Goal: Transaction & Acquisition: Purchase product/service

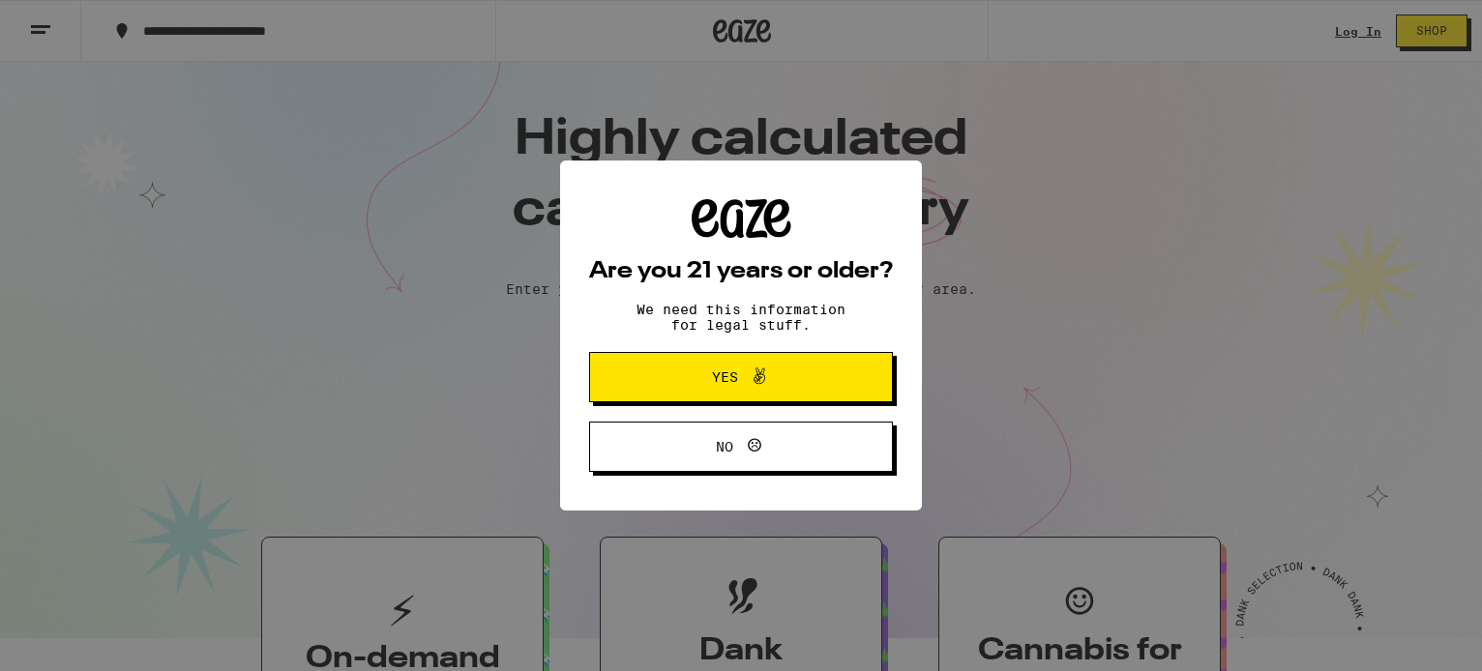
click at [759, 383] on icon at bounding box center [759, 376] width 23 height 23
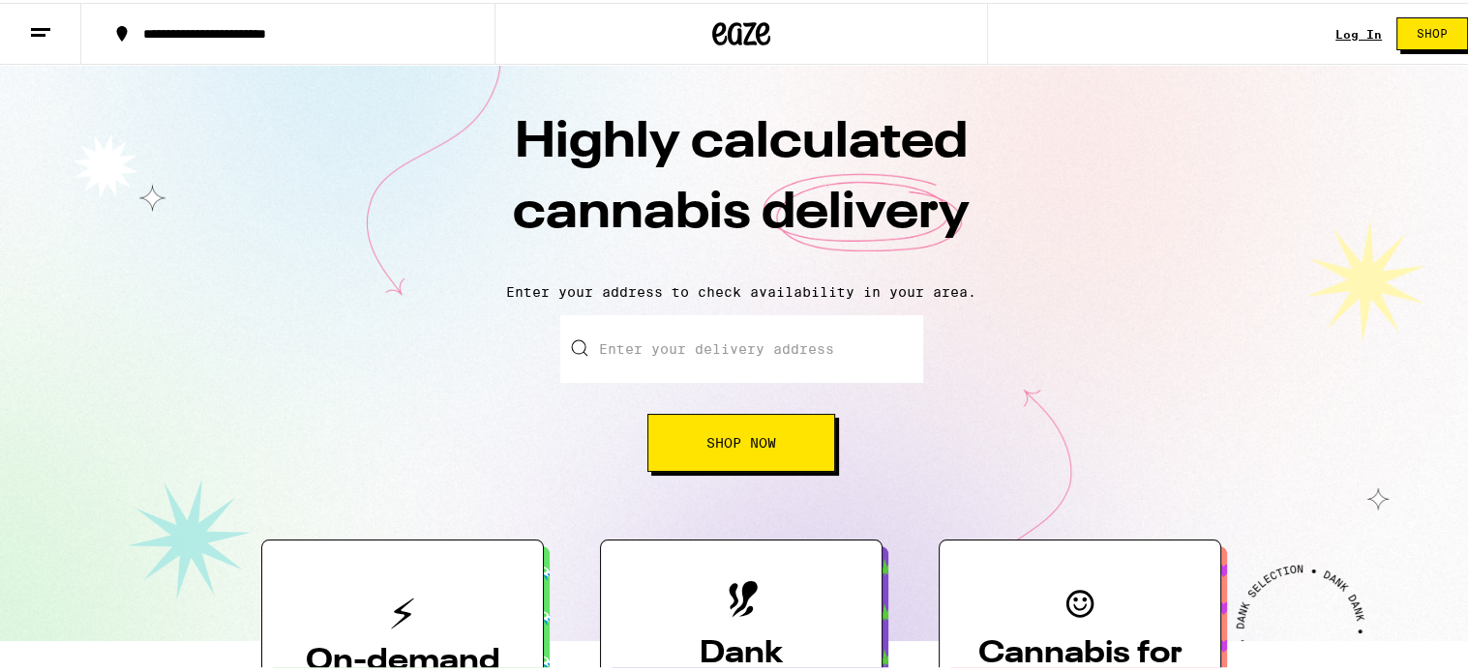
click at [1349, 27] on link "Log In" at bounding box center [1358, 31] width 46 height 13
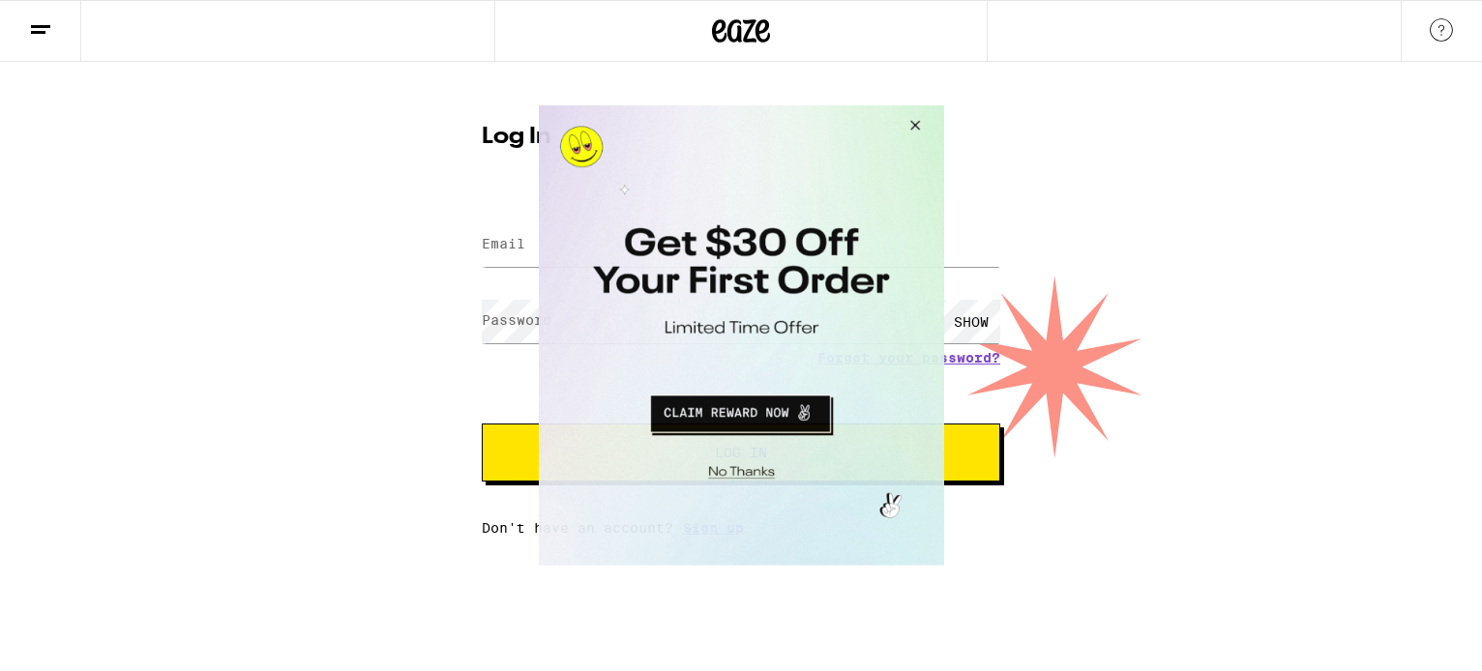
click at [914, 121] on button "Close Modal" at bounding box center [911, 128] width 52 height 46
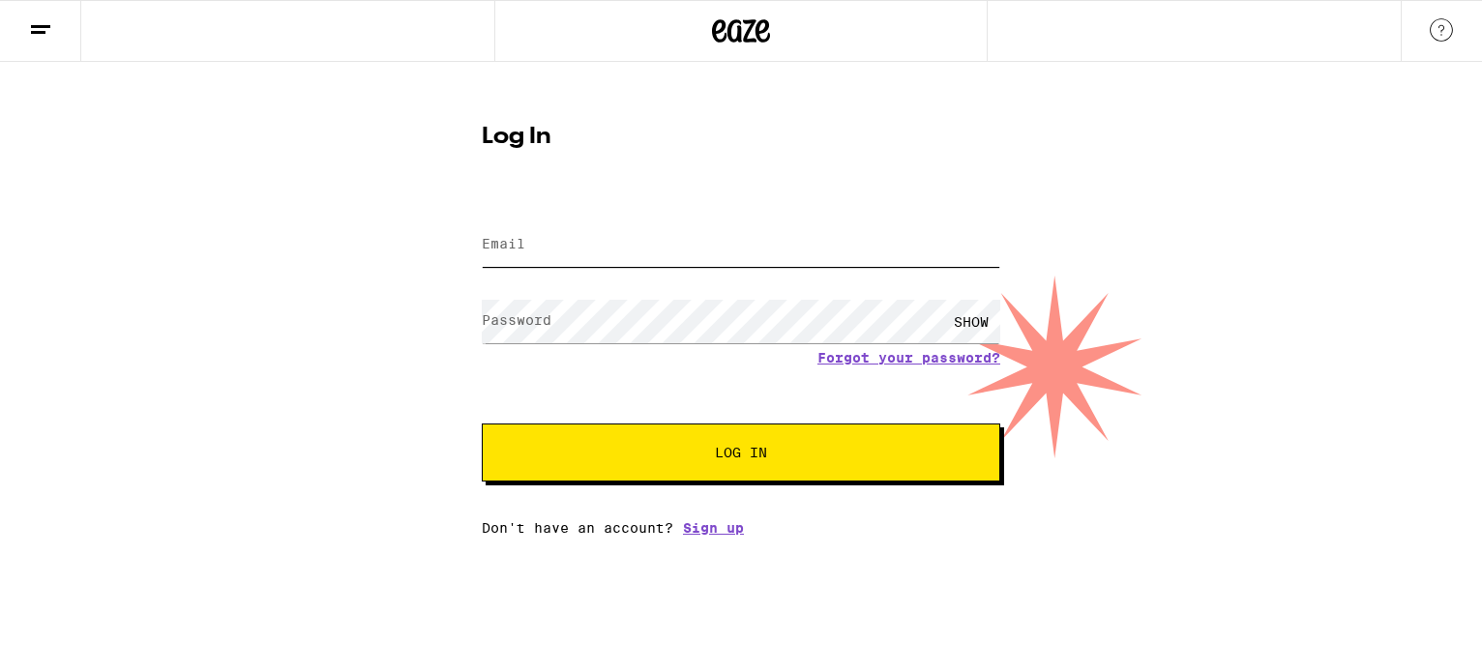
click at [617, 243] on input "Email" at bounding box center [741, 245] width 519 height 44
type input "[EMAIL_ADDRESS][DOMAIN_NAME]"
click at [972, 320] on div "SHOW" at bounding box center [971, 322] width 58 height 44
click at [788, 472] on button "Log In" at bounding box center [741, 453] width 519 height 58
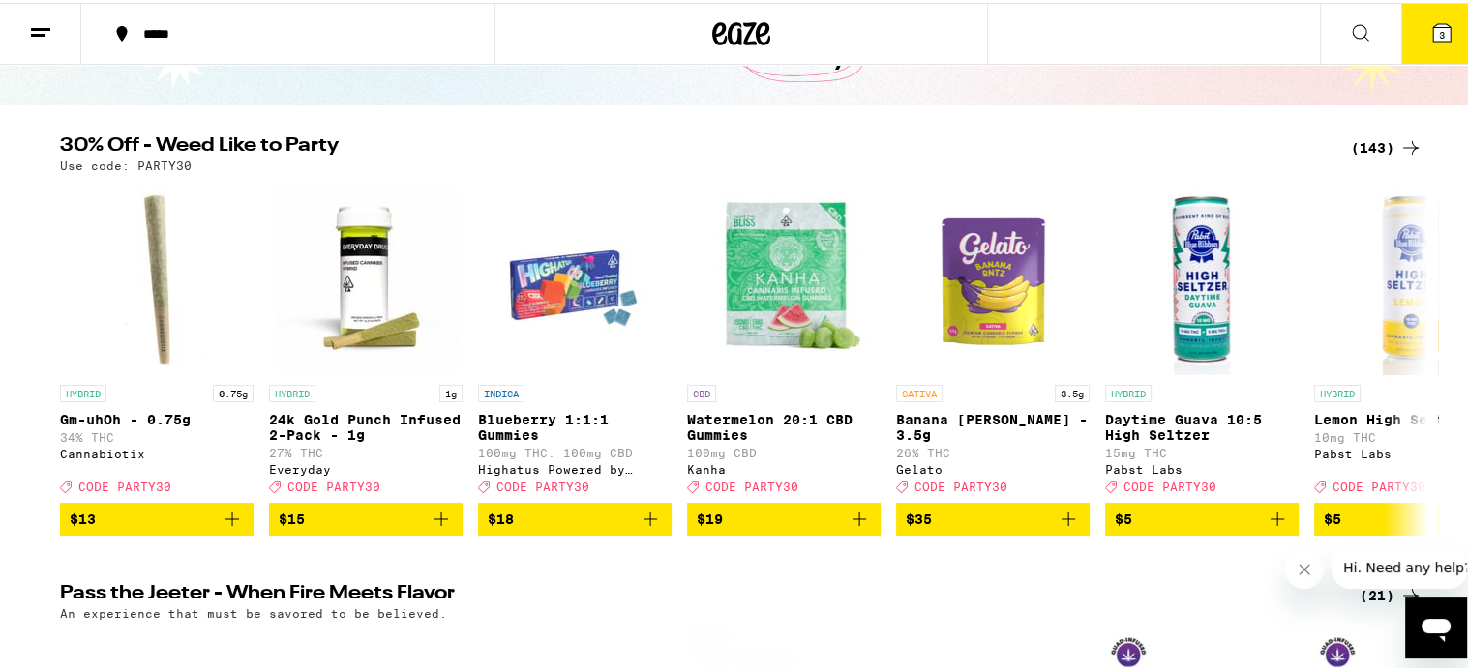
scroll to position [170, 0]
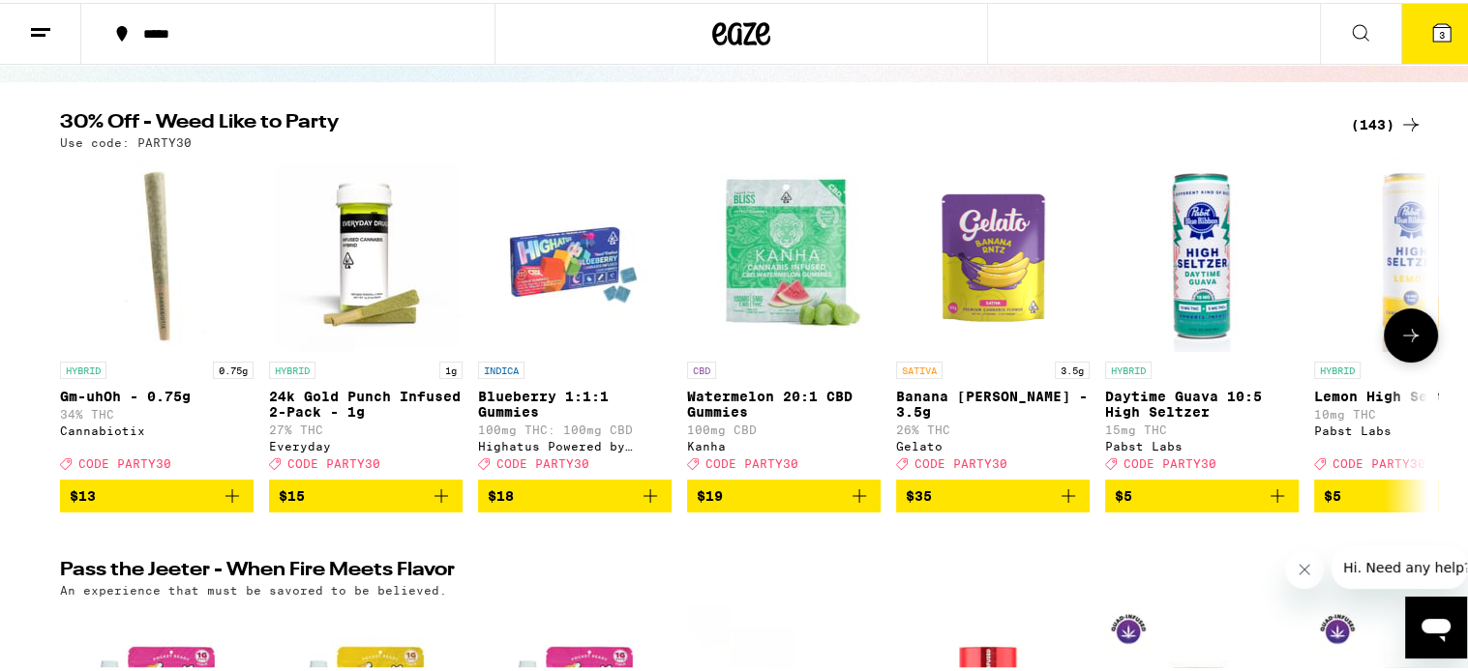
click at [1401, 339] on icon at bounding box center [1410, 332] width 23 height 23
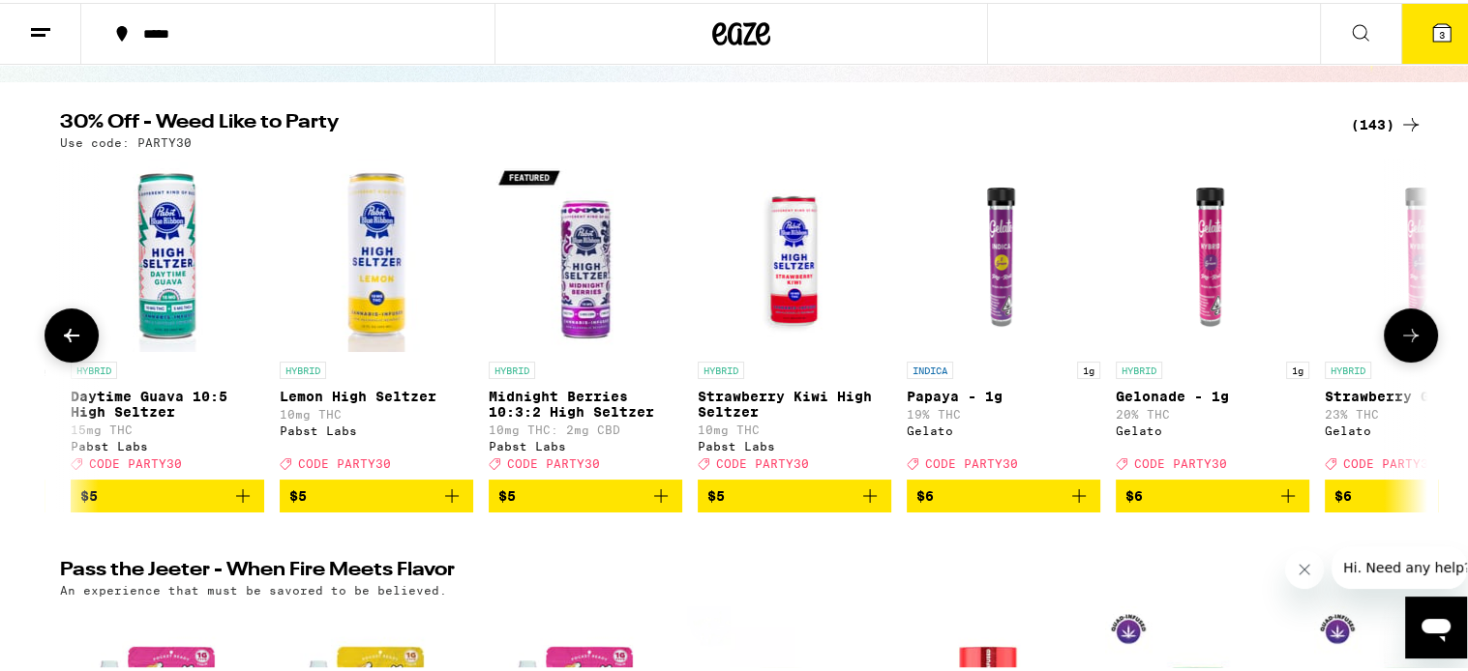
scroll to position [0, 1151]
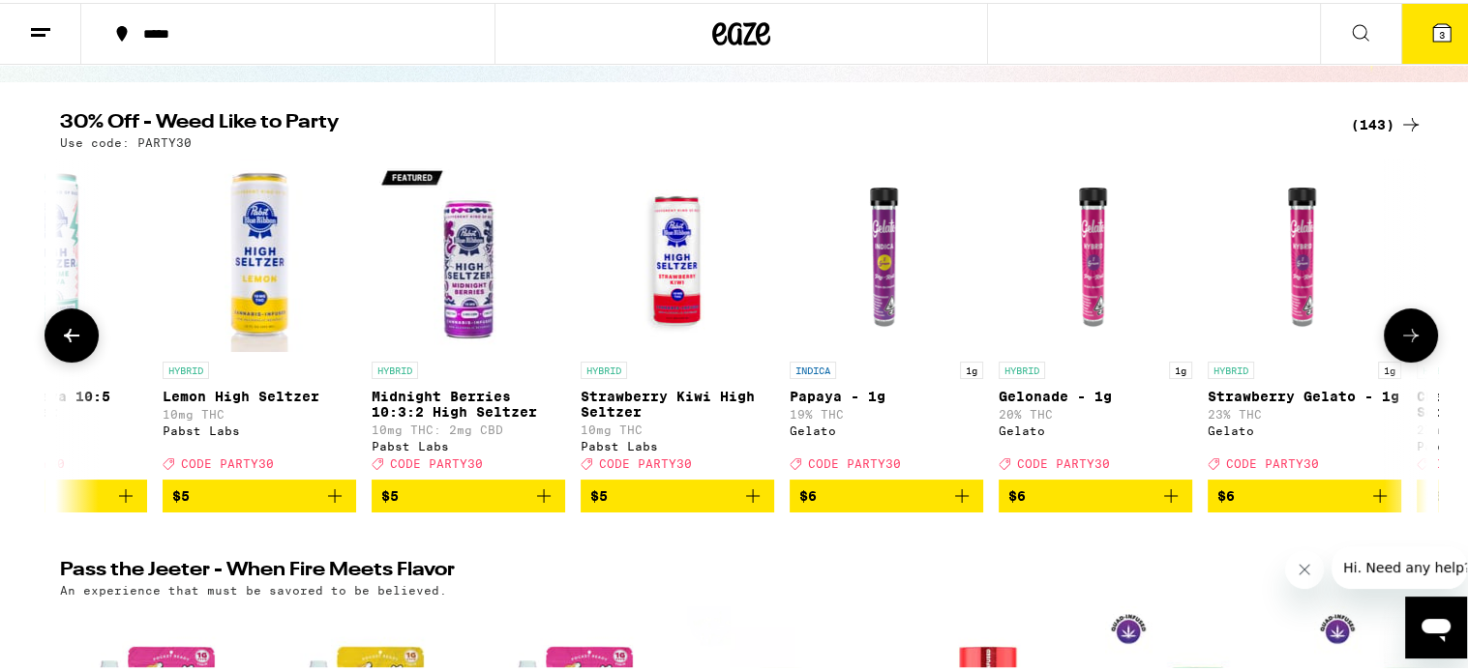
click at [1401, 339] on icon at bounding box center [1410, 332] width 23 height 23
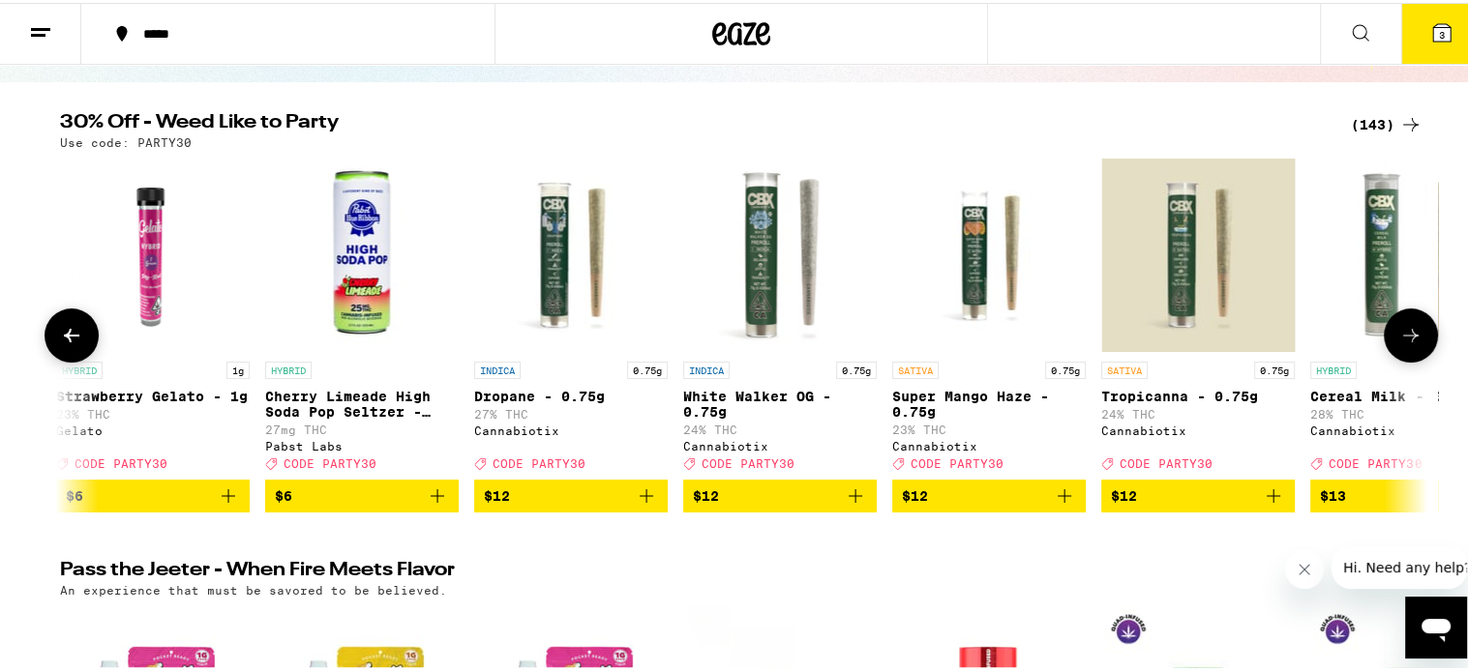
click at [1401, 339] on icon at bounding box center [1410, 332] width 23 height 23
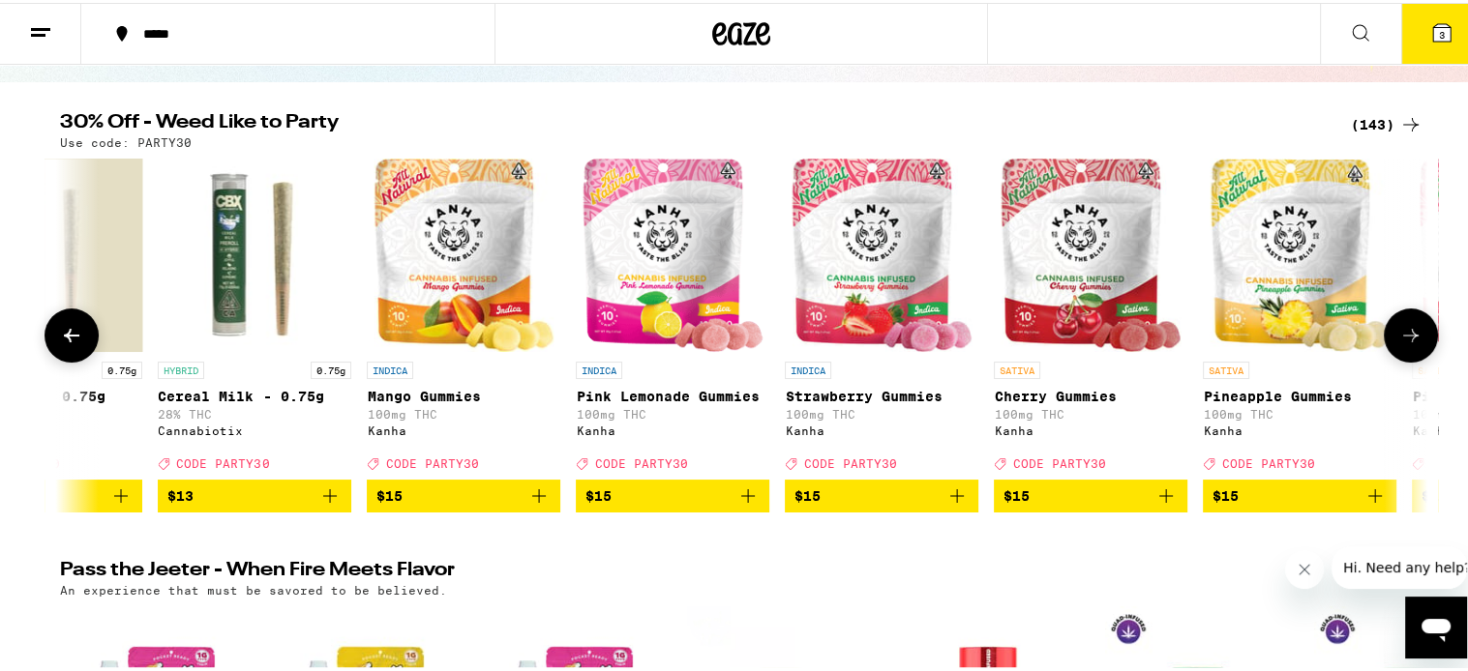
click at [1401, 339] on icon at bounding box center [1410, 332] width 23 height 23
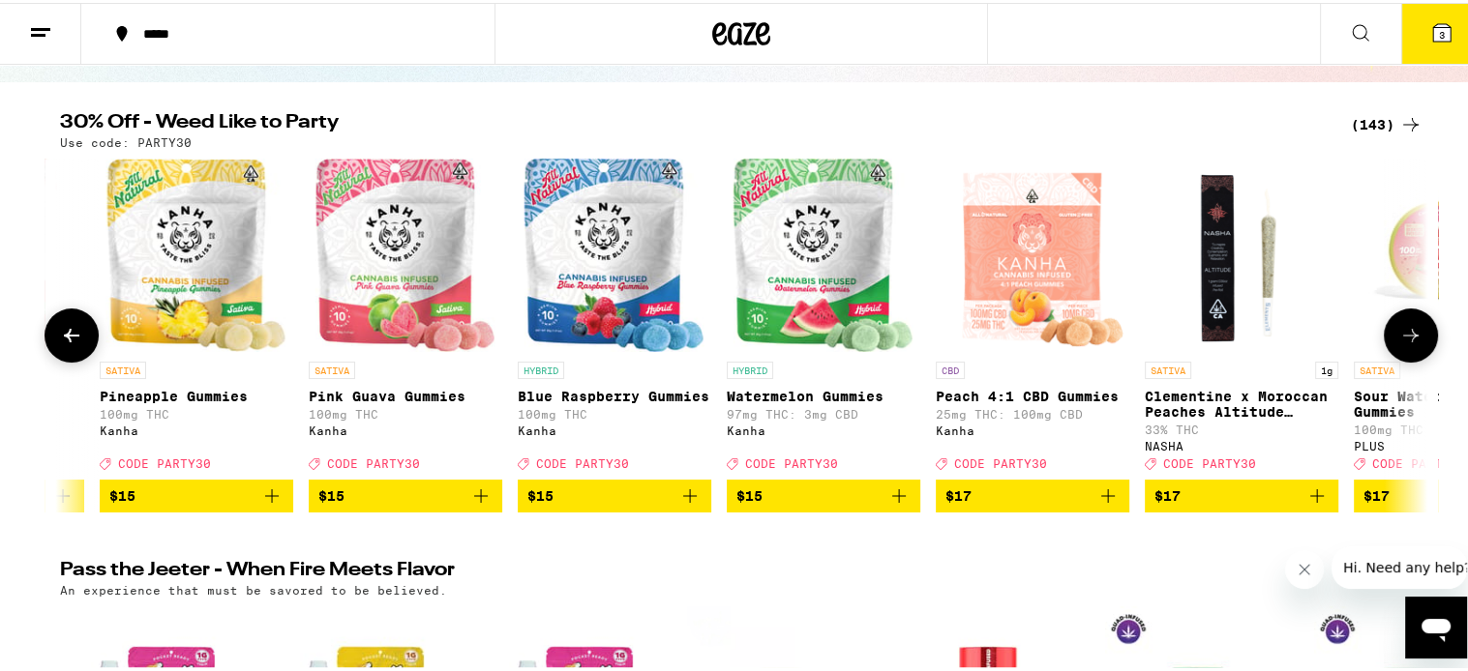
scroll to position [0, 4606]
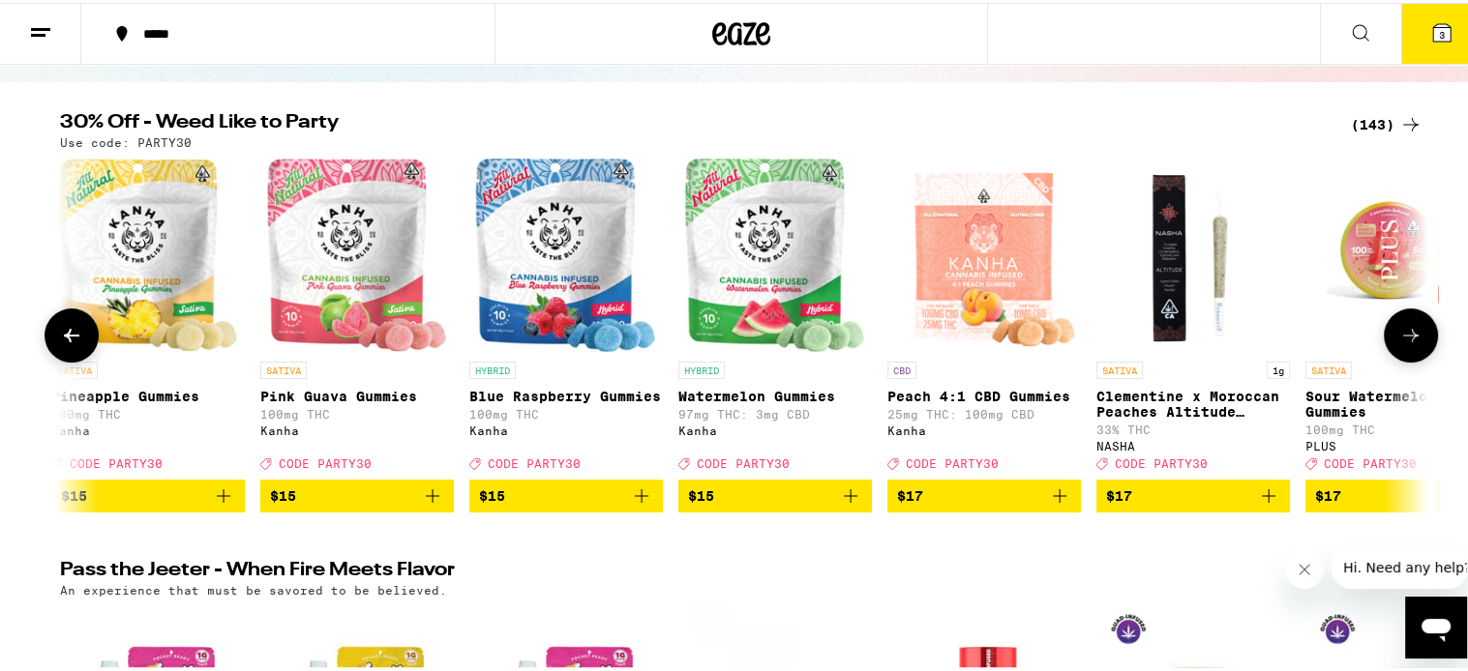
click at [1401, 339] on icon at bounding box center [1410, 332] width 23 height 23
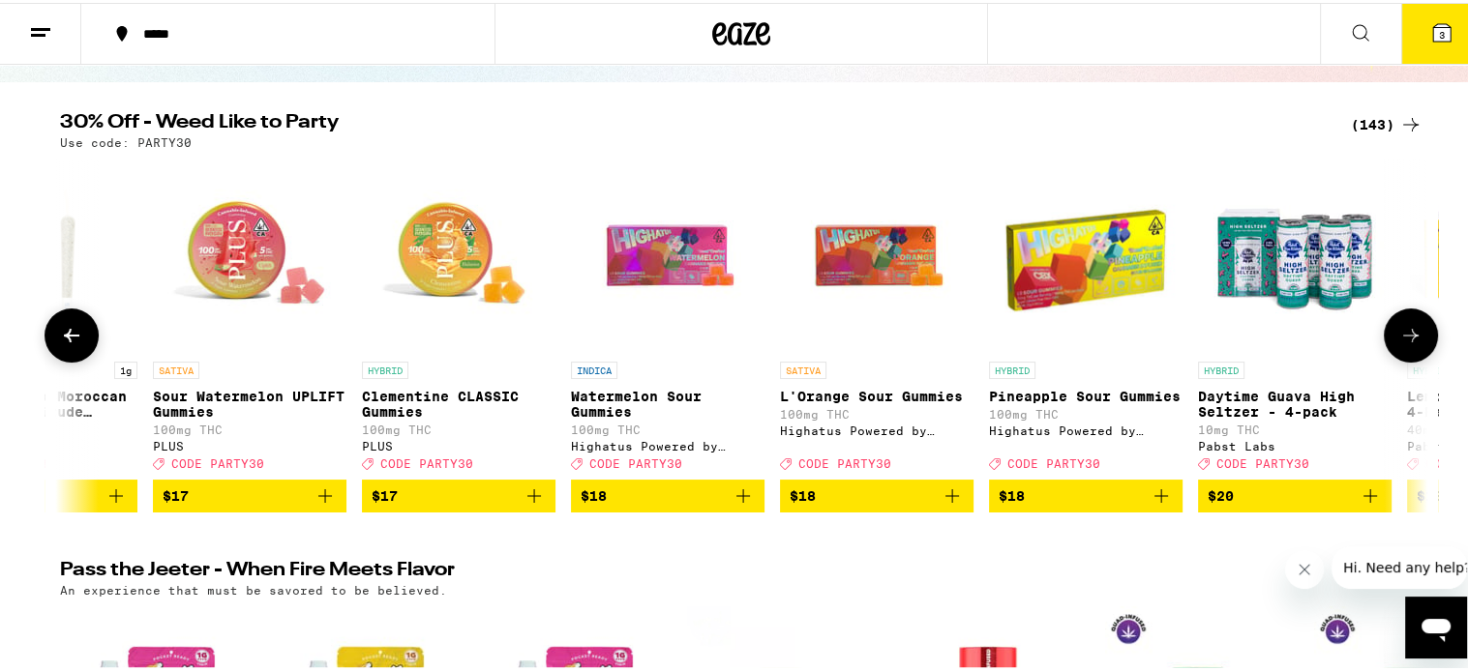
click at [1401, 339] on icon at bounding box center [1410, 332] width 23 height 23
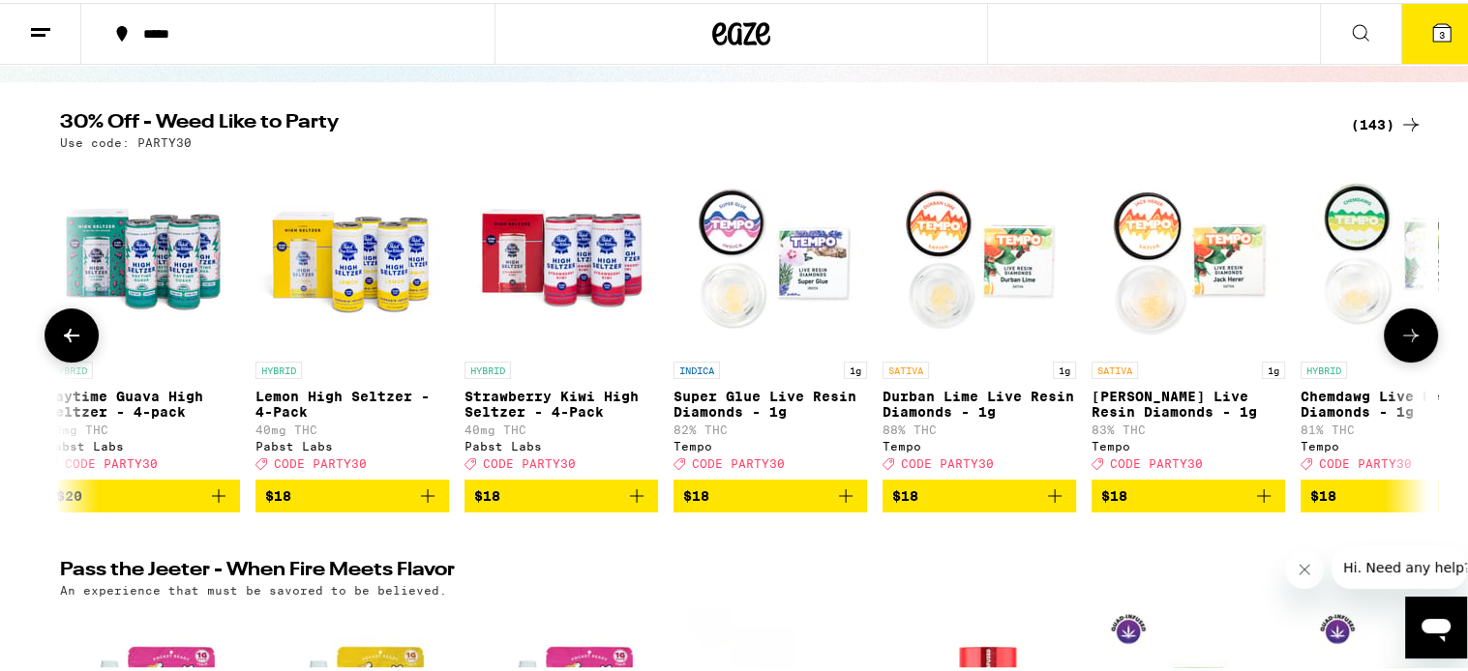
click at [1401, 339] on icon at bounding box center [1410, 332] width 23 height 23
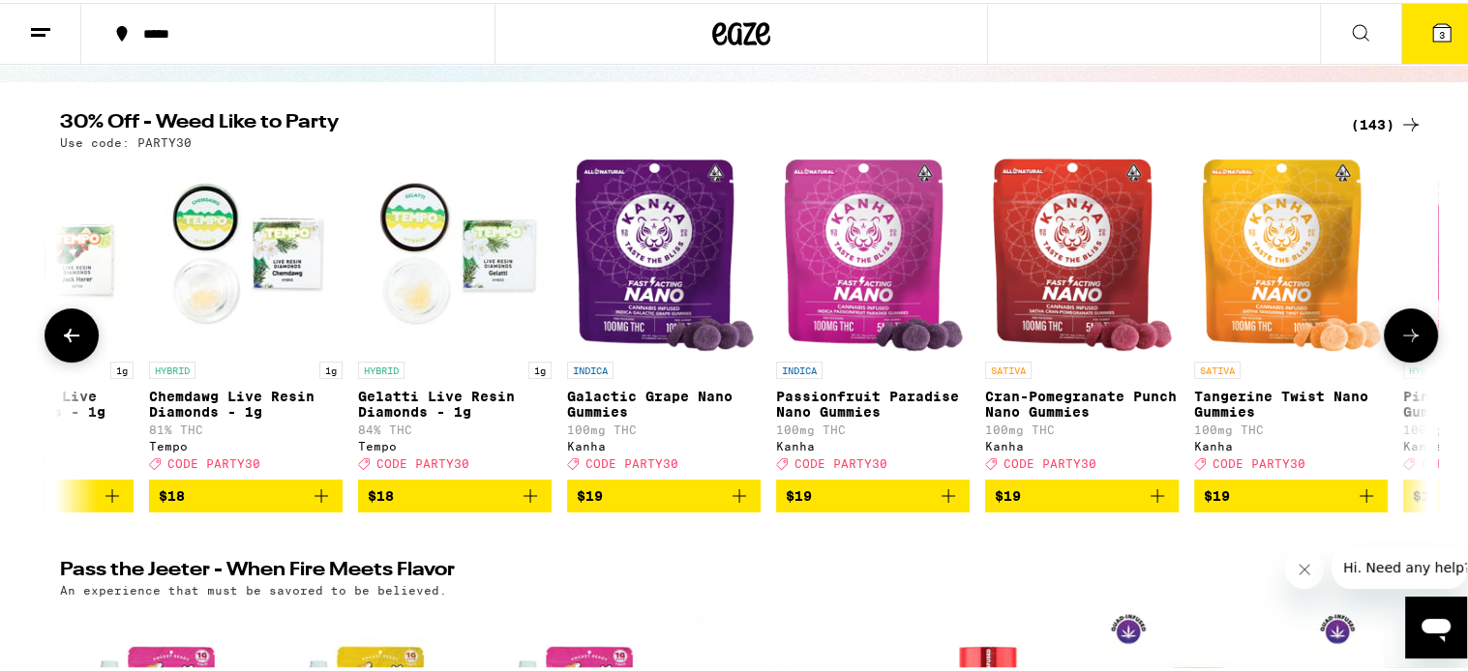
click at [1401, 339] on icon at bounding box center [1410, 332] width 23 height 23
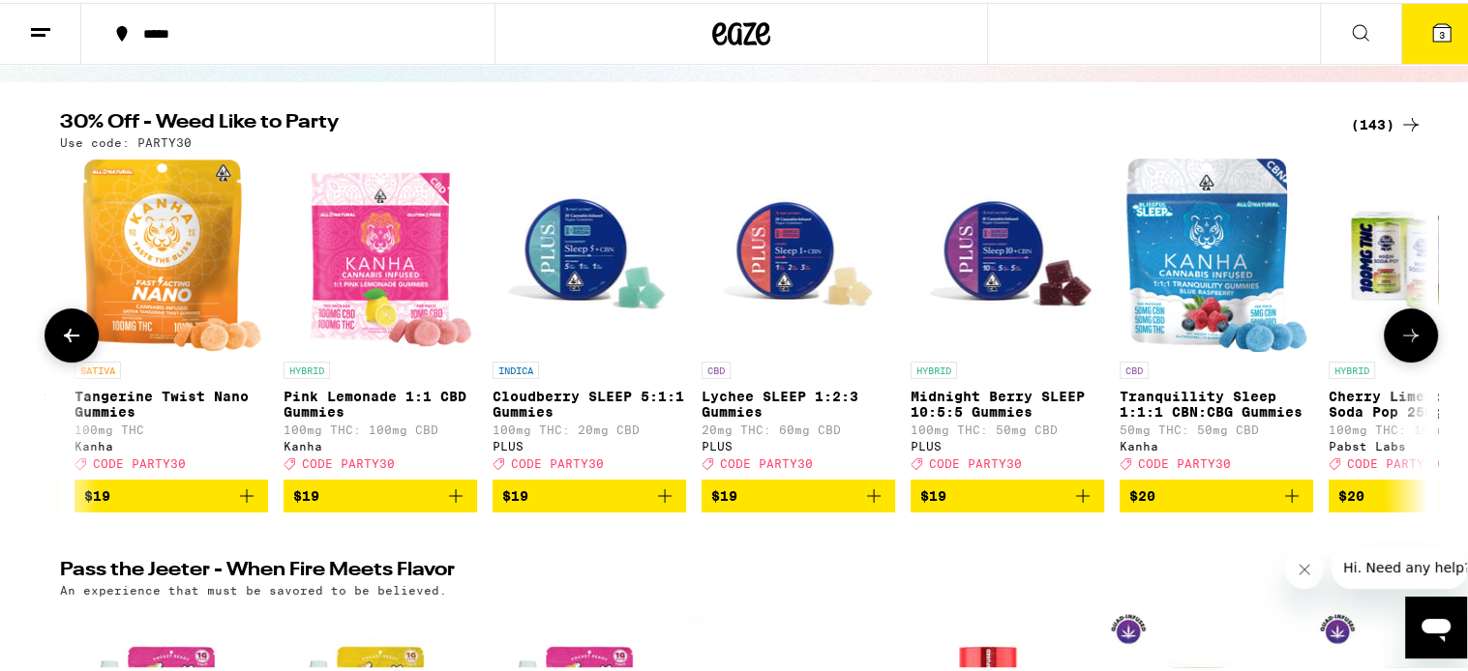
scroll to position [0, 9213]
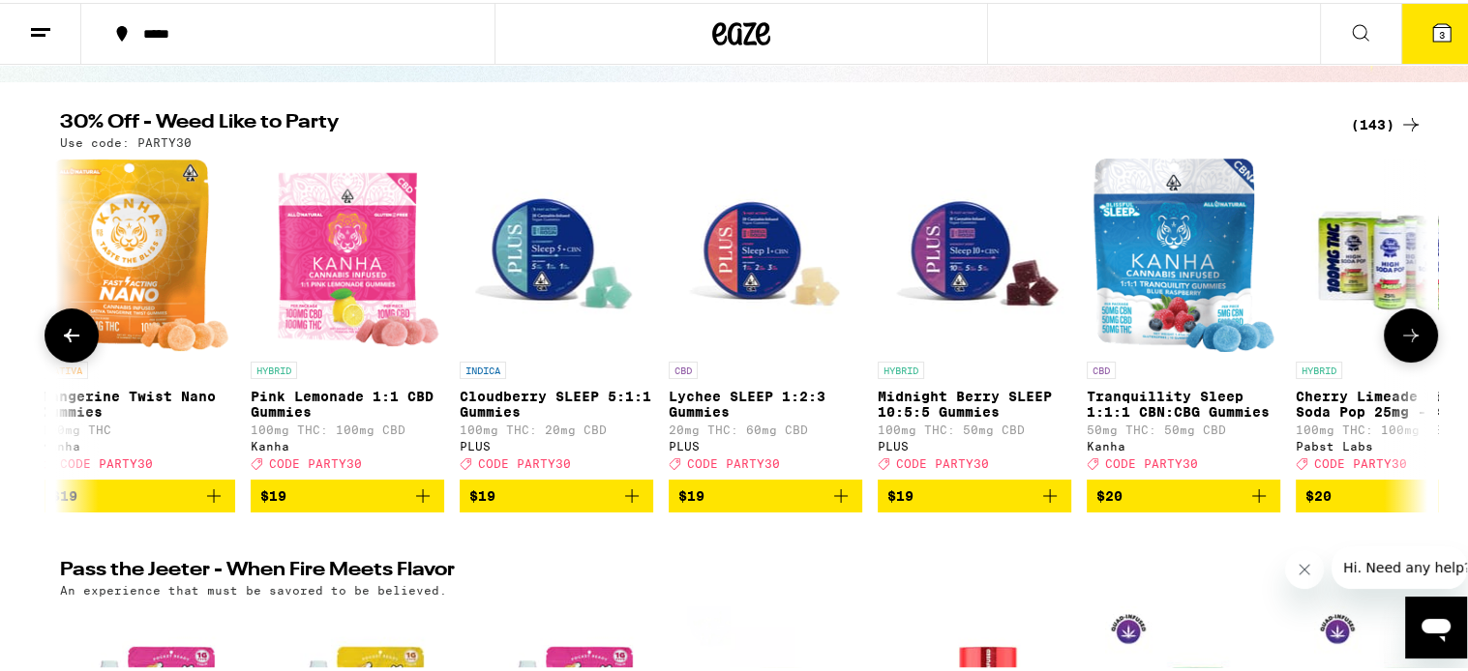
click at [1401, 339] on icon at bounding box center [1410, 332] width 23 height 23
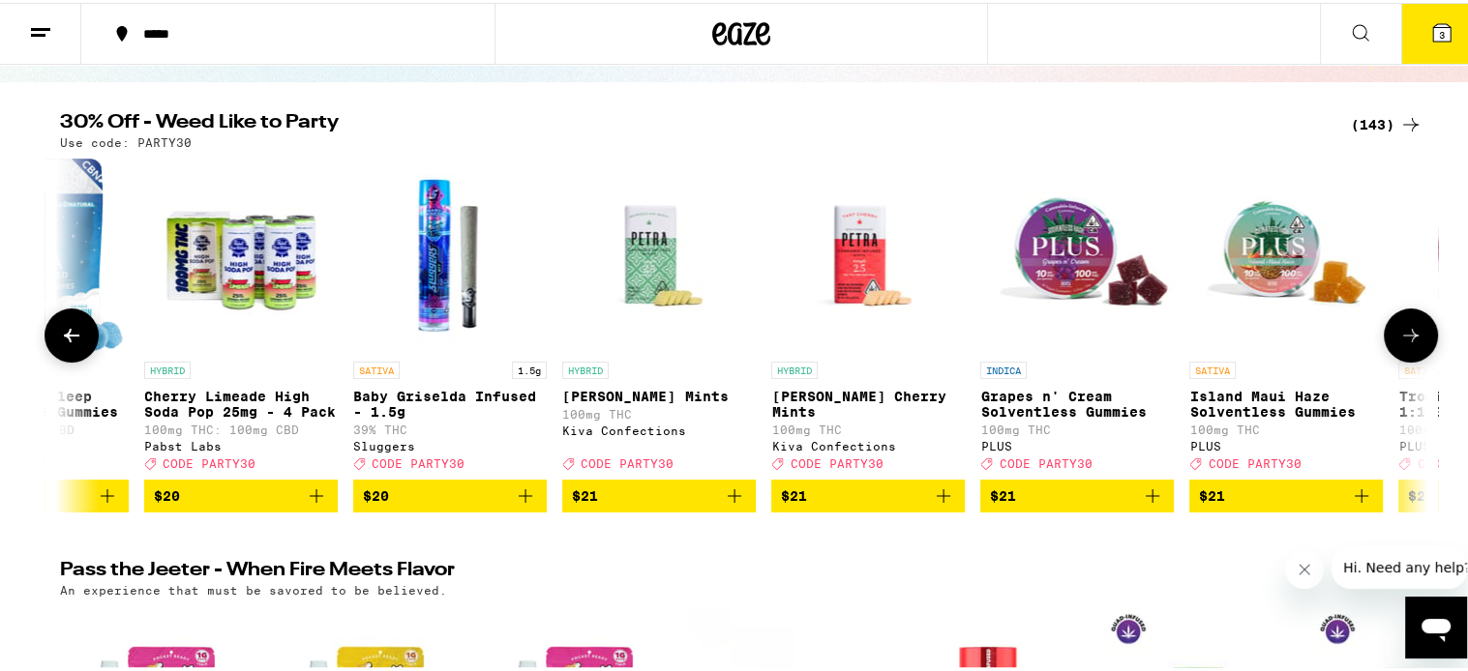
click at [1401, 339] on icon at bounding box center [1410, 332] width 23 height 23
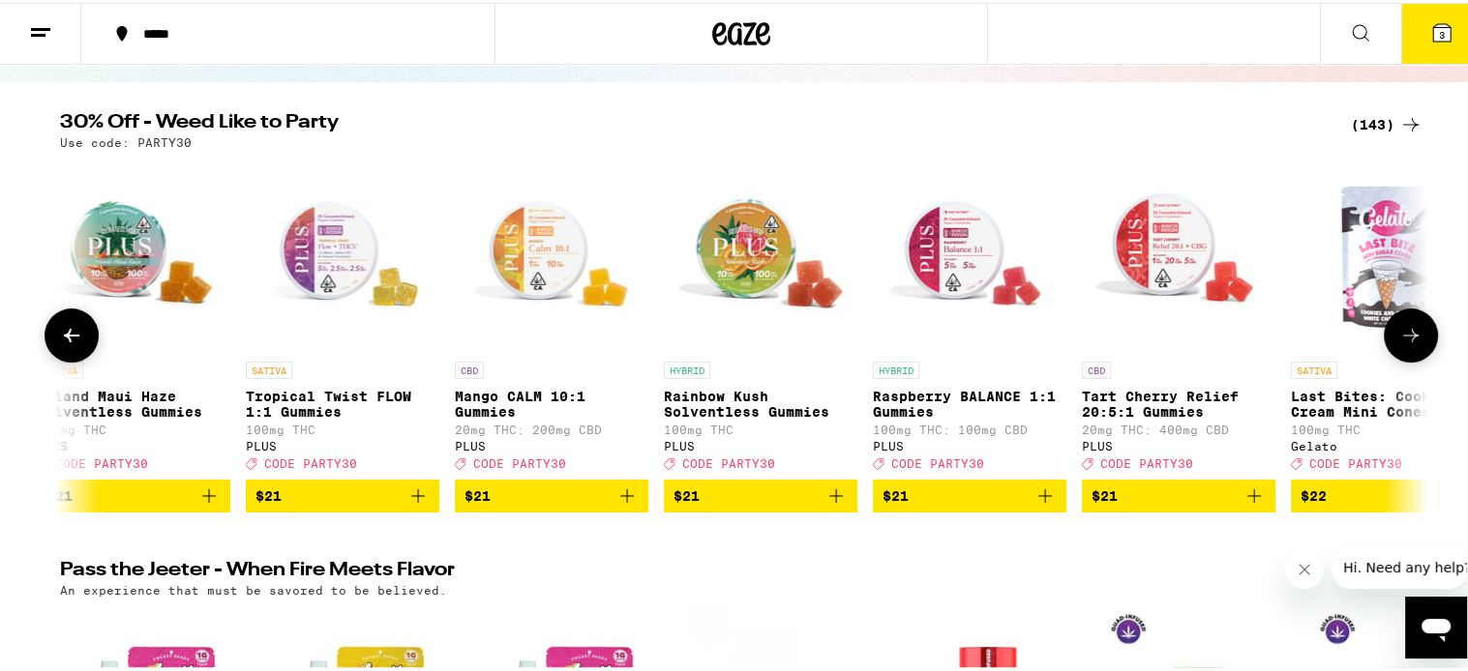
click at [1401, 339] on icon at bounding box center [1410, 332] width 23 height 23
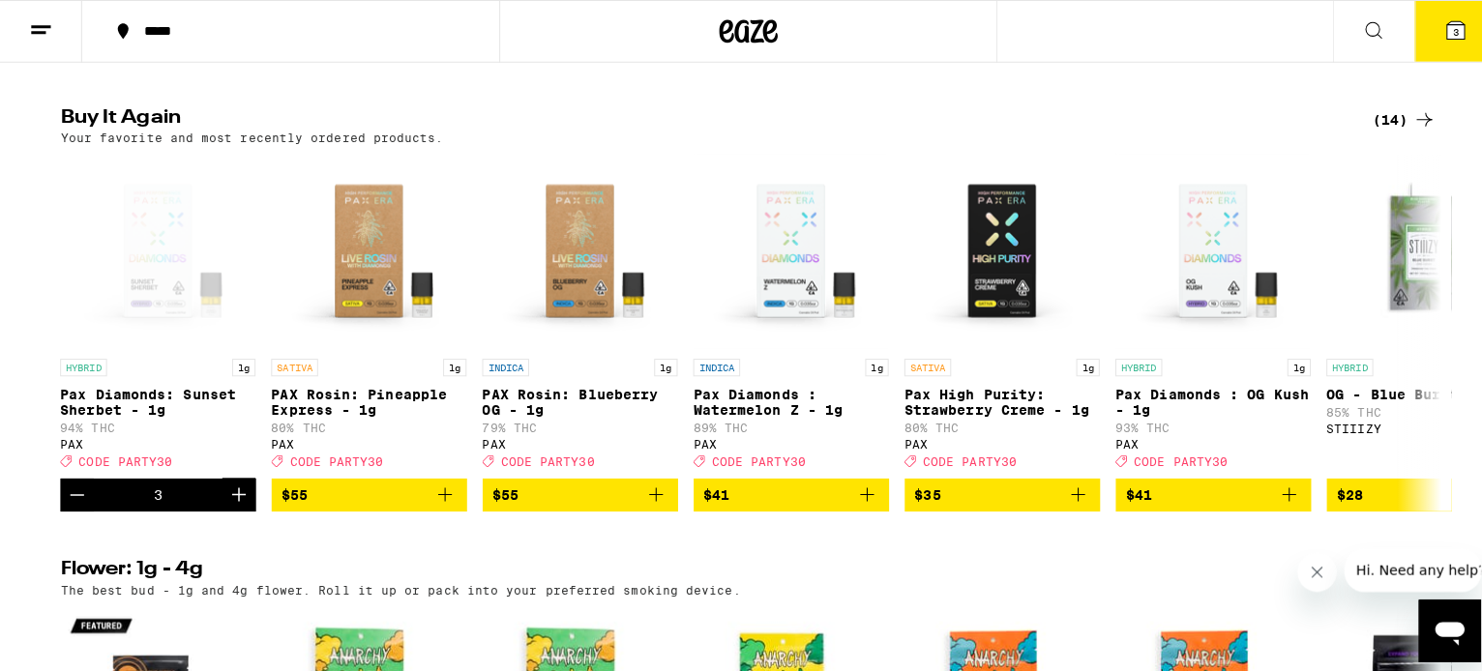
scroll to position [1511, 0]
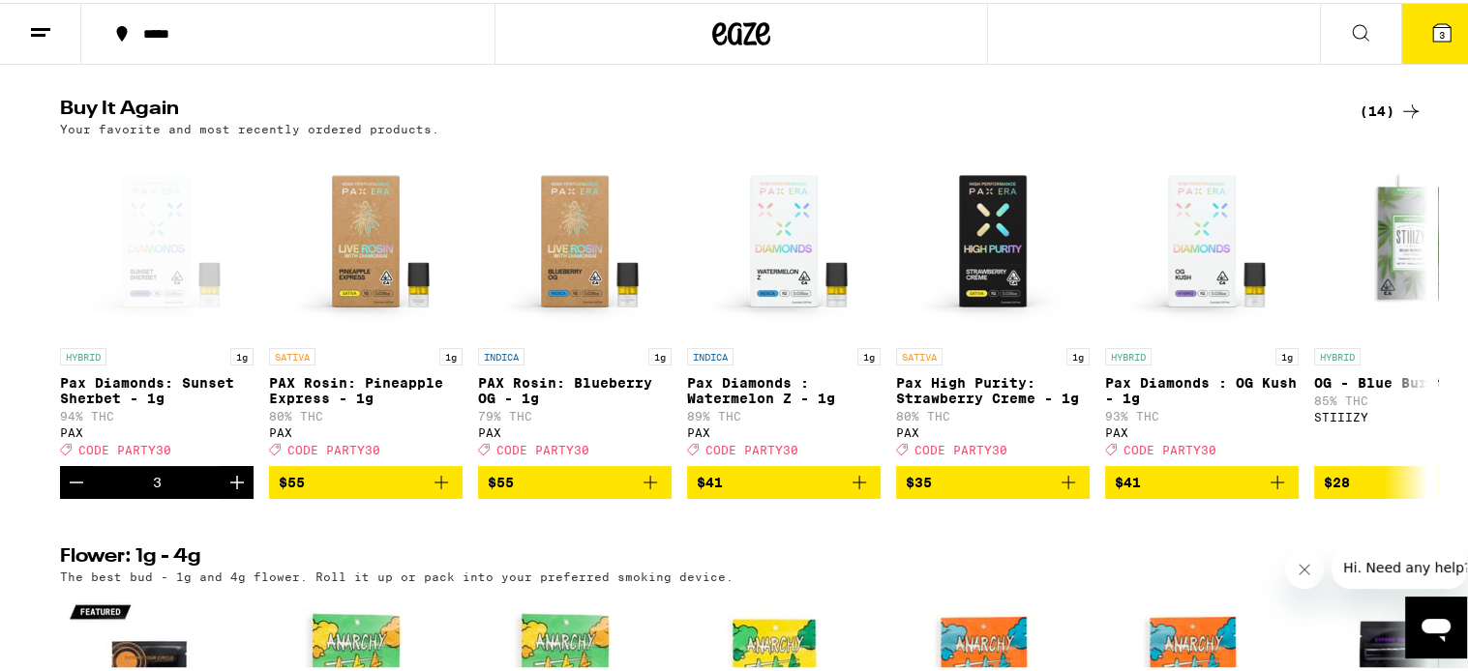
click at [1439, 37] on span "3" at bounding box center [1442, 32] width 6 height 12
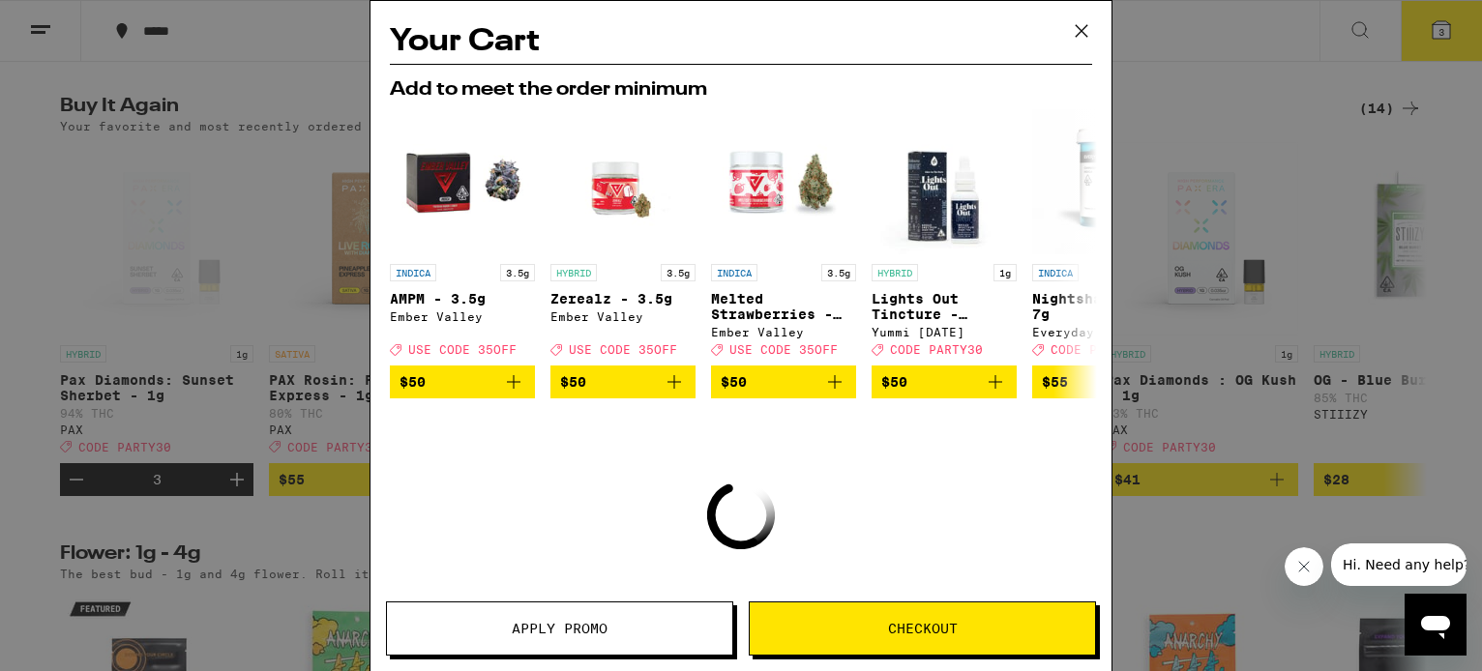
click at [798, 625] on span "Checkout" at bounding box center [922, 629] width 345 height 14
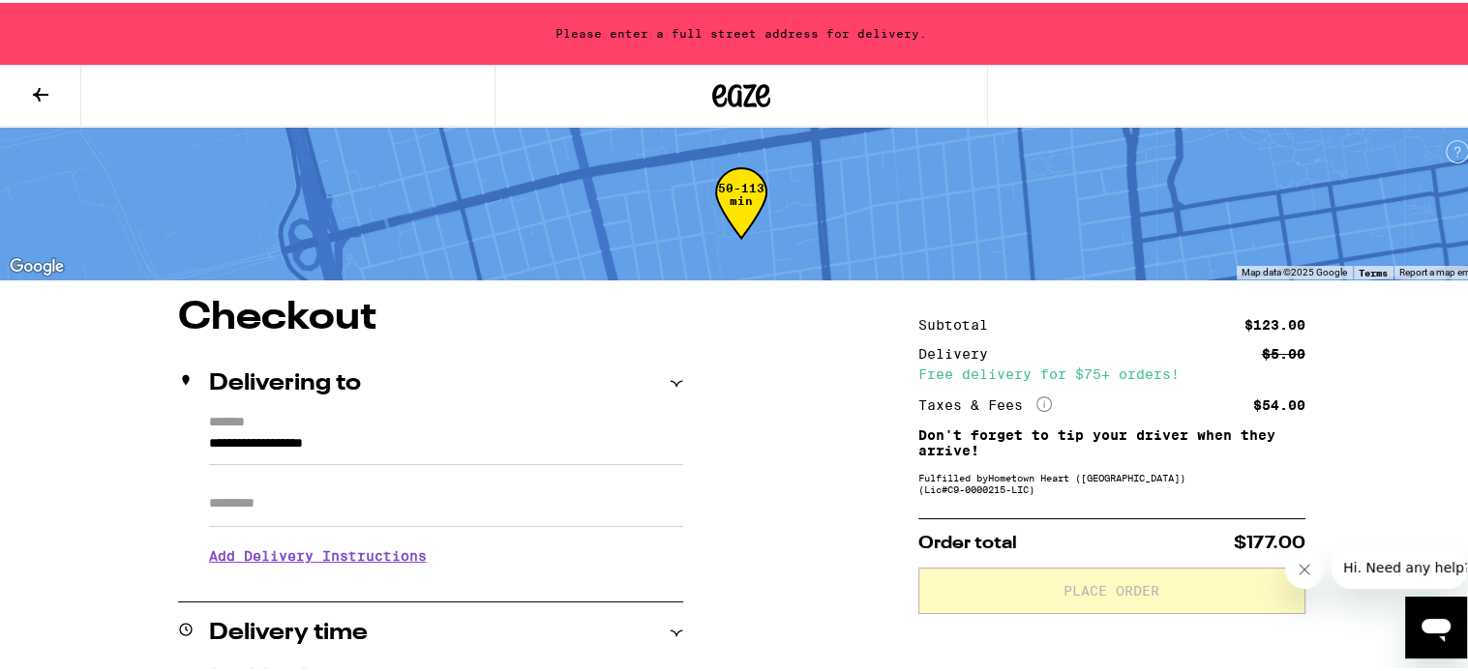
click at [209, 437] on input "**********" at bounding box center [446, 446] width 474 height 33
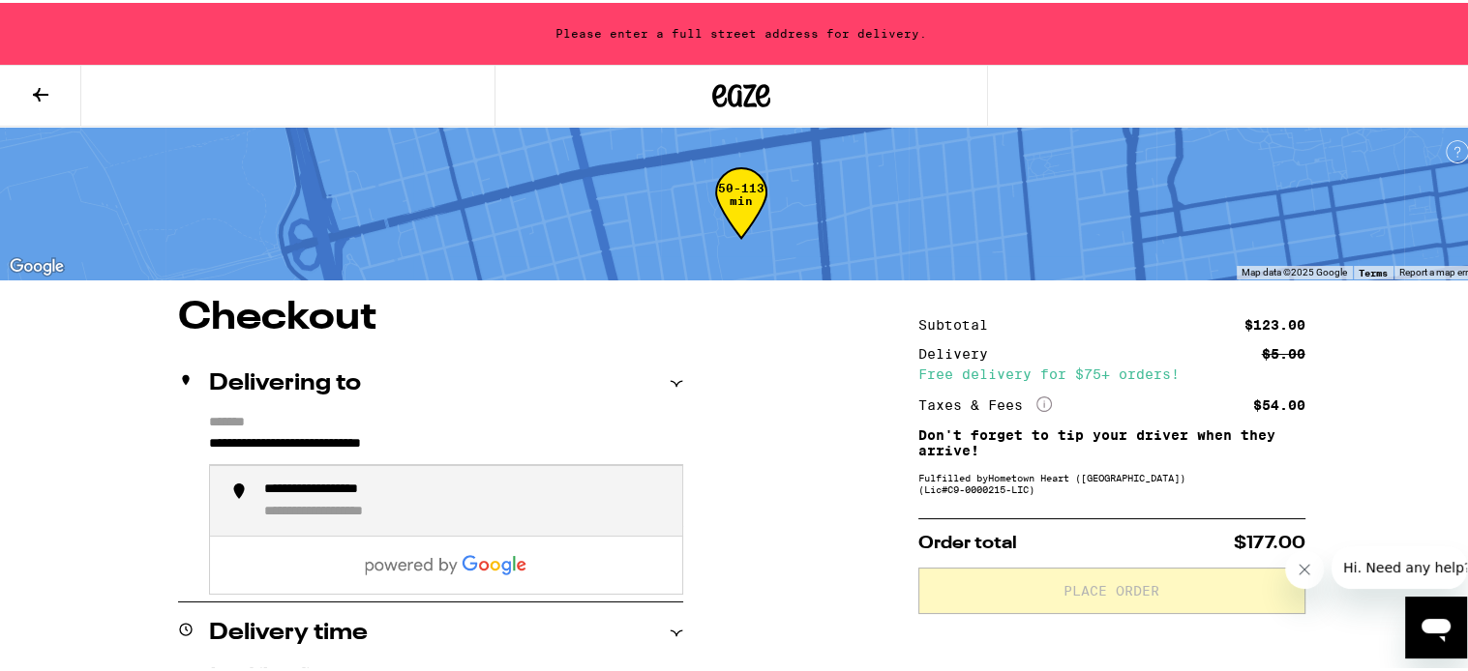
click at [399, 506] on div "**********" at bounding box center [351, 509] width 175 height 17
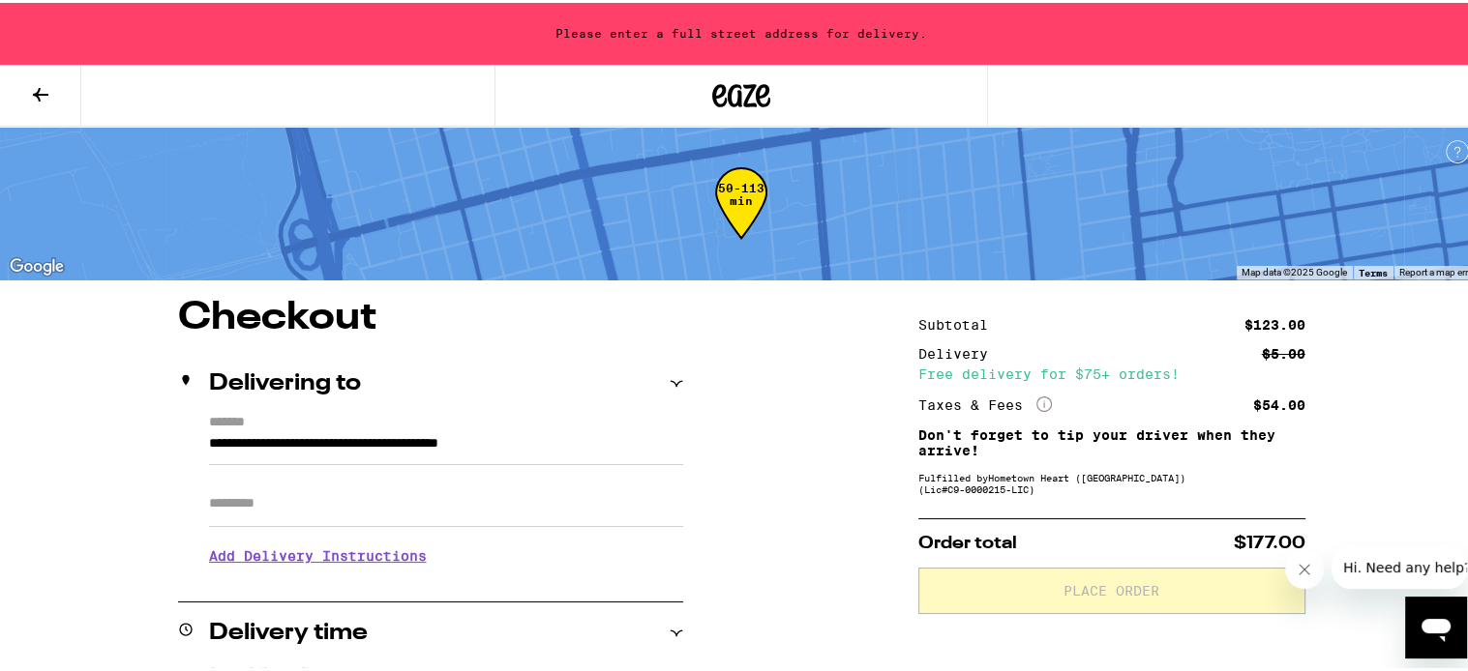
type input "**********"
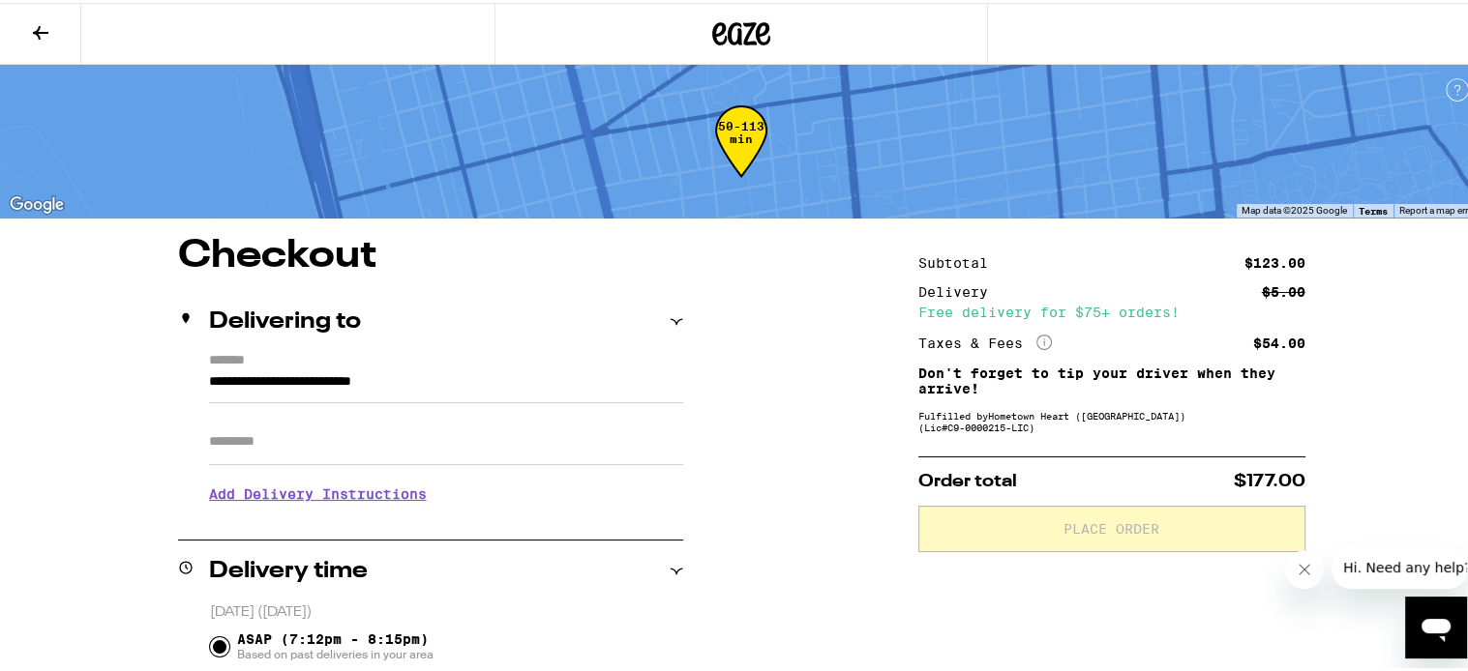
click at [580, 449] on input "Apt/Suite" at bounding box center [446, 439] width 474 height 46
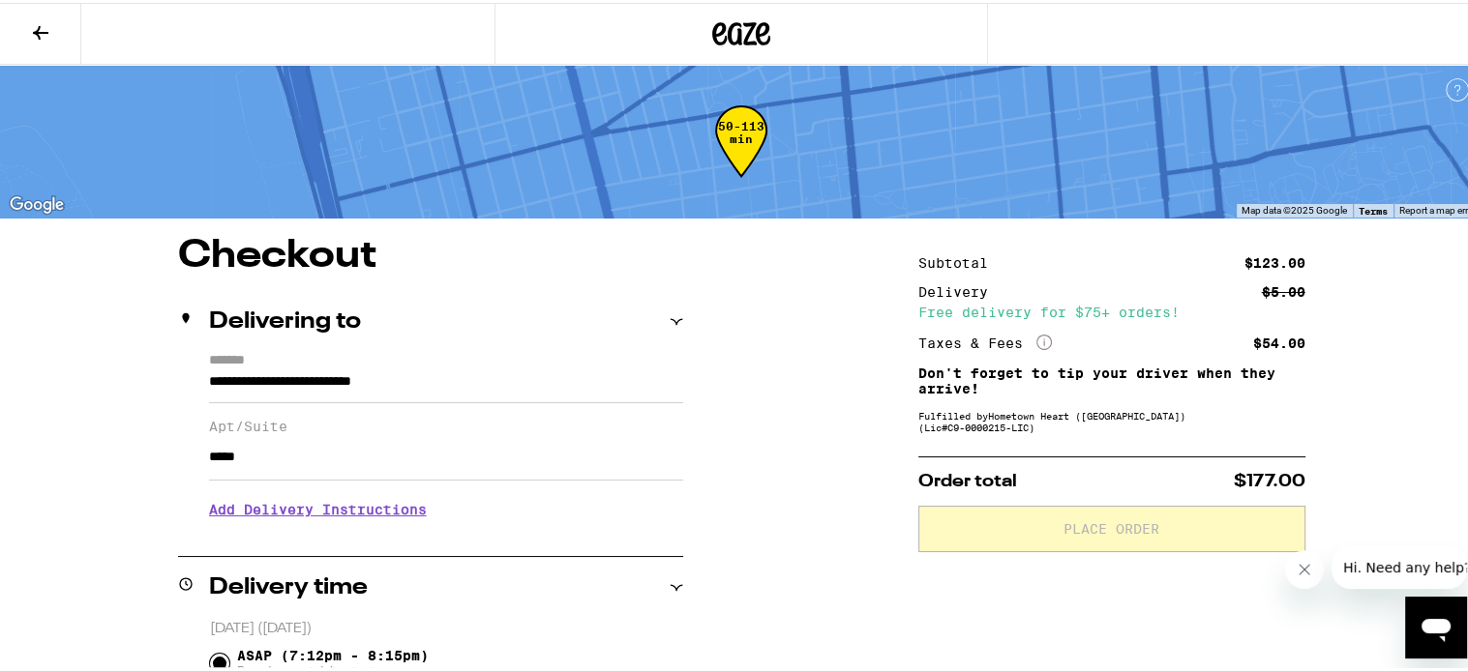
type input "*****"
click at [382, 511] on h3 "Add Delivery Instructions" at bounding box center [446, 507] width 474 height 45
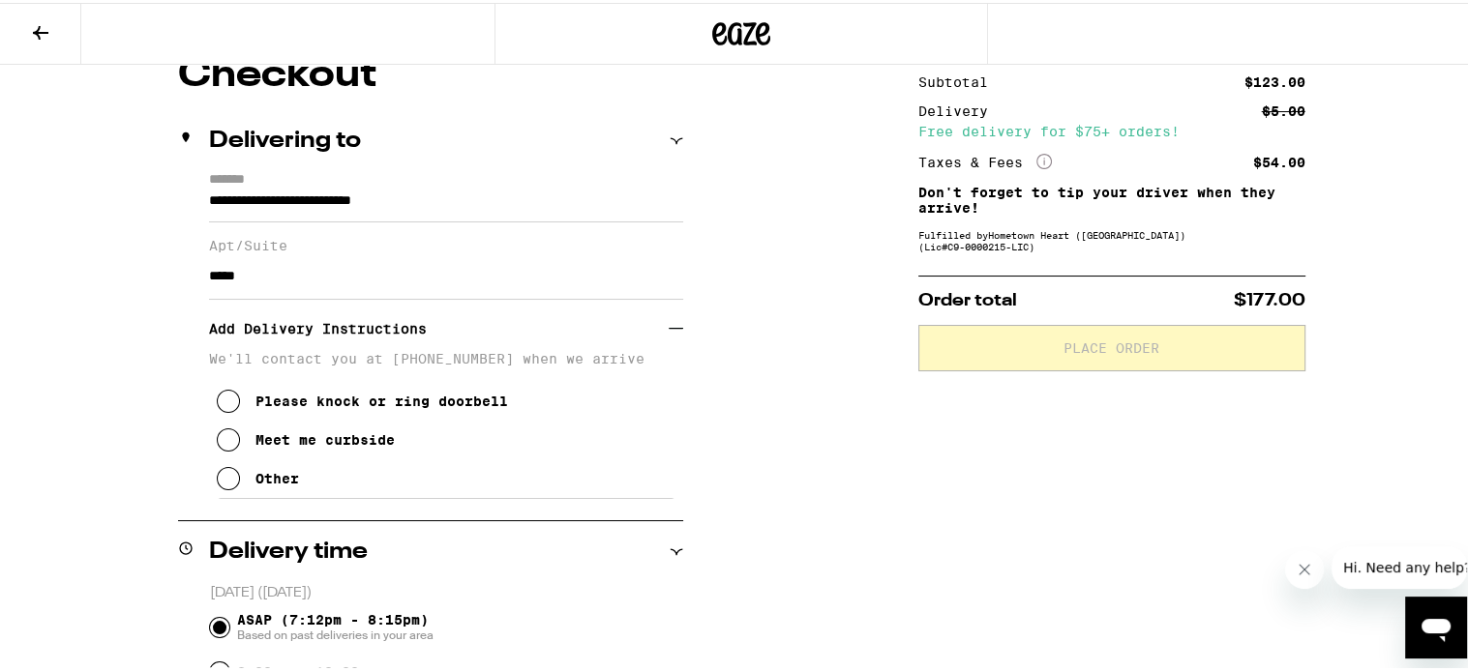
scroll to position [213, 0]
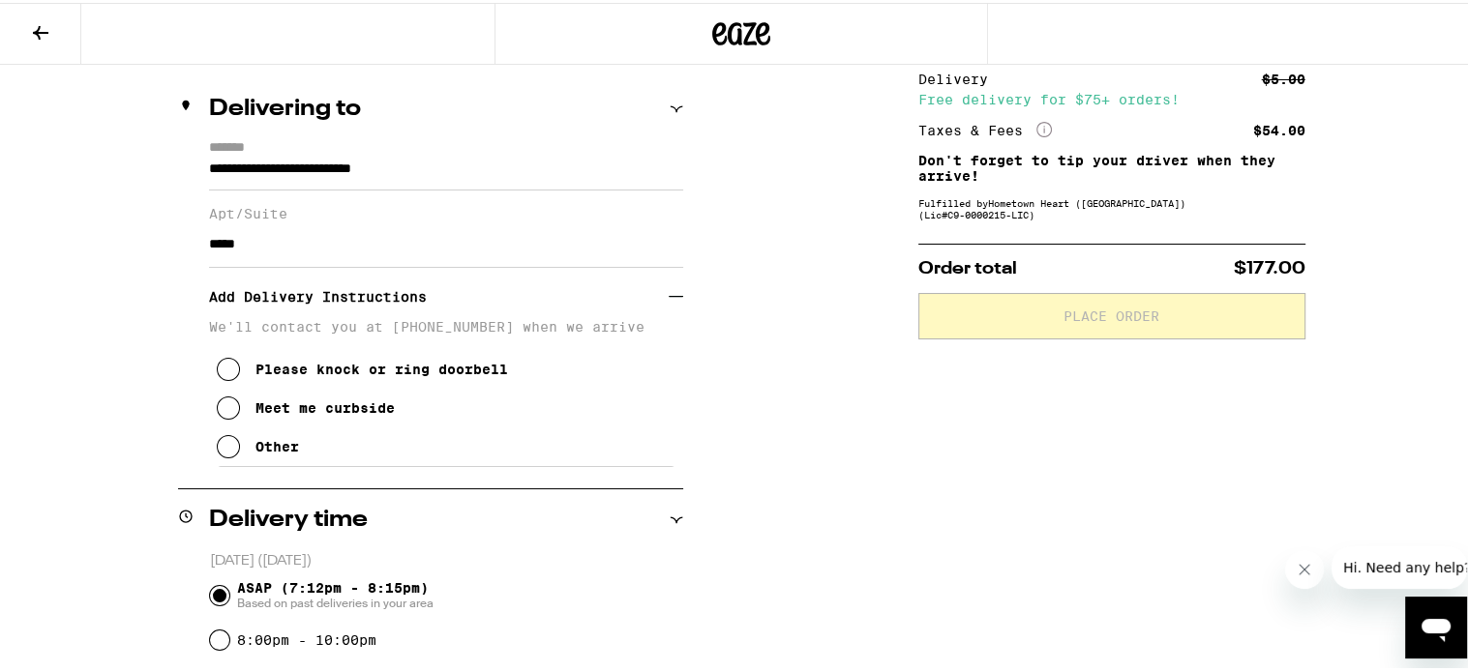
click at [209, 368] on div "Please knock or ring doorbell Meet me curbside Other" at bounding box center [446, 398] width 474 height 132
click at [217, 369] on icon at bounding box center [228, 366] width 23 height 23
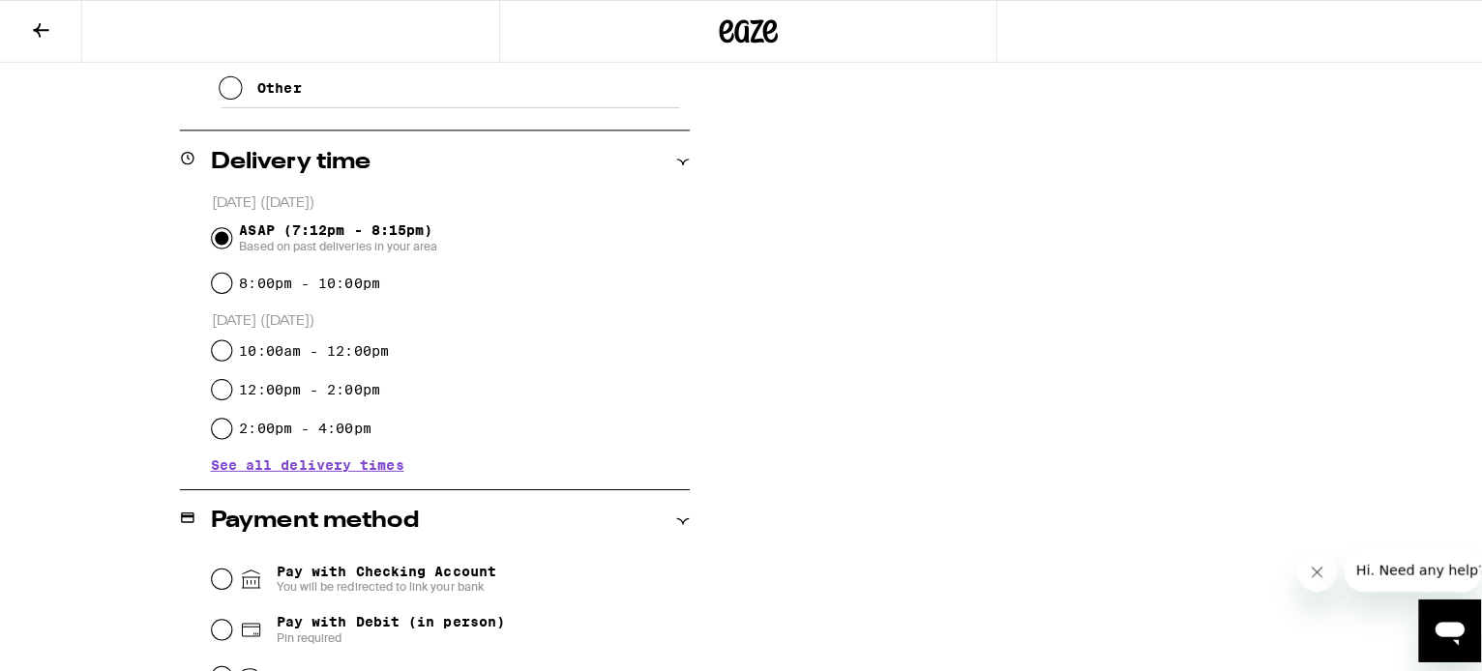
scroll to position [0, 0]
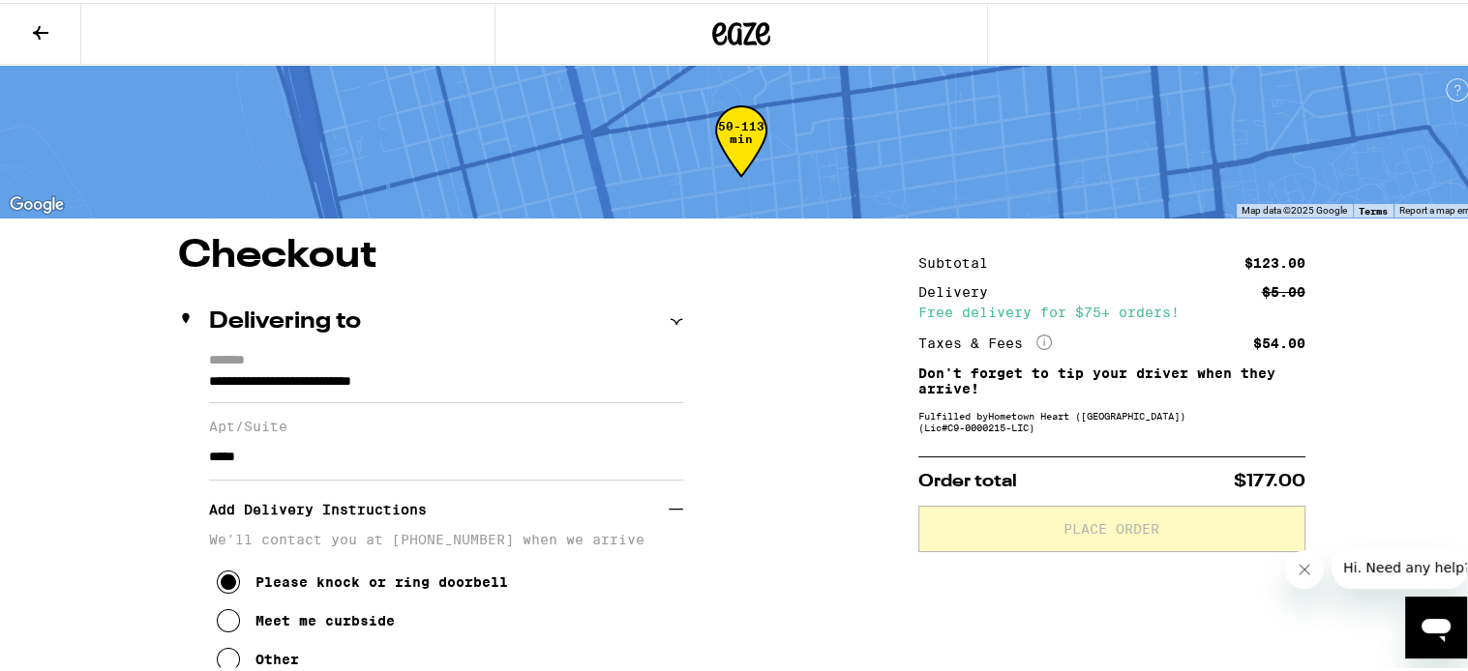
click at [43, 26] on icon at bounding box center [40, 29] width 23 height 23
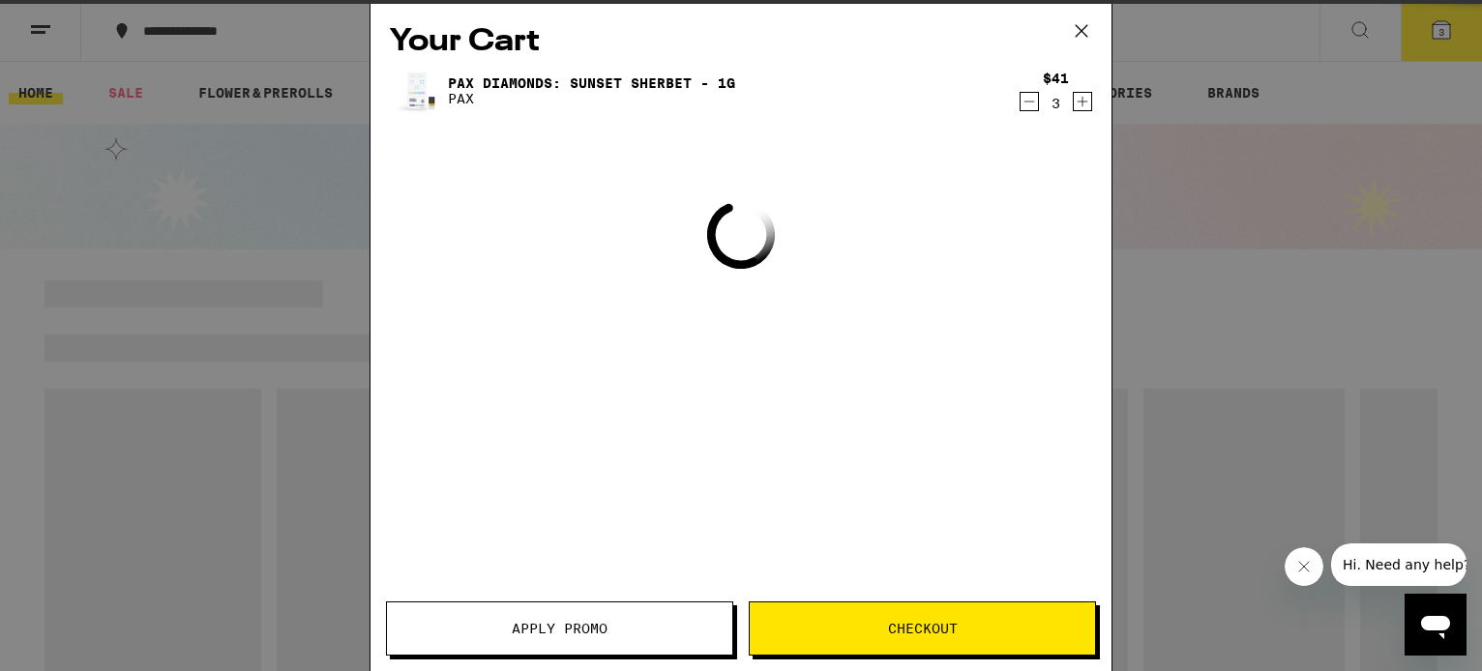
click at [579, 631] on span "Apply Promo" at bounding box center [560, 629] width 96 height 14
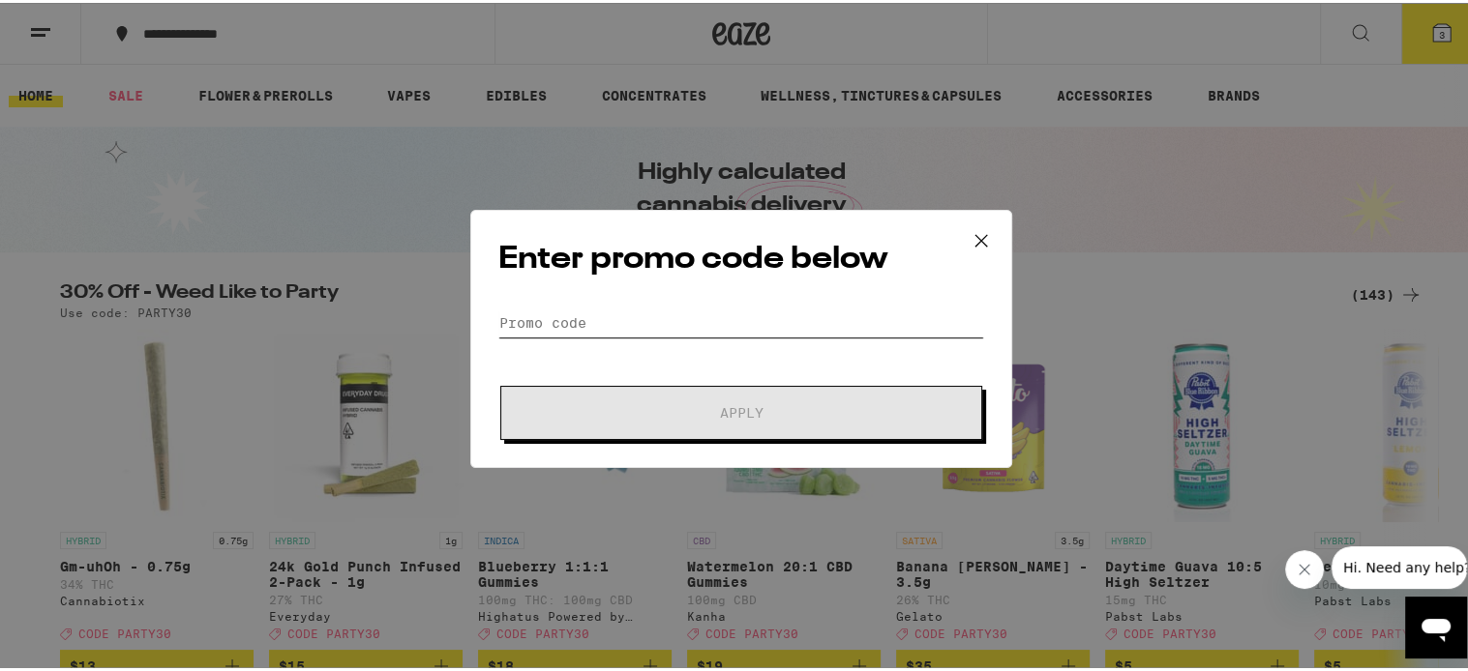
click at [632, 327] on input "Promo Code" at bounding box center [741, 320] width 486 height 29
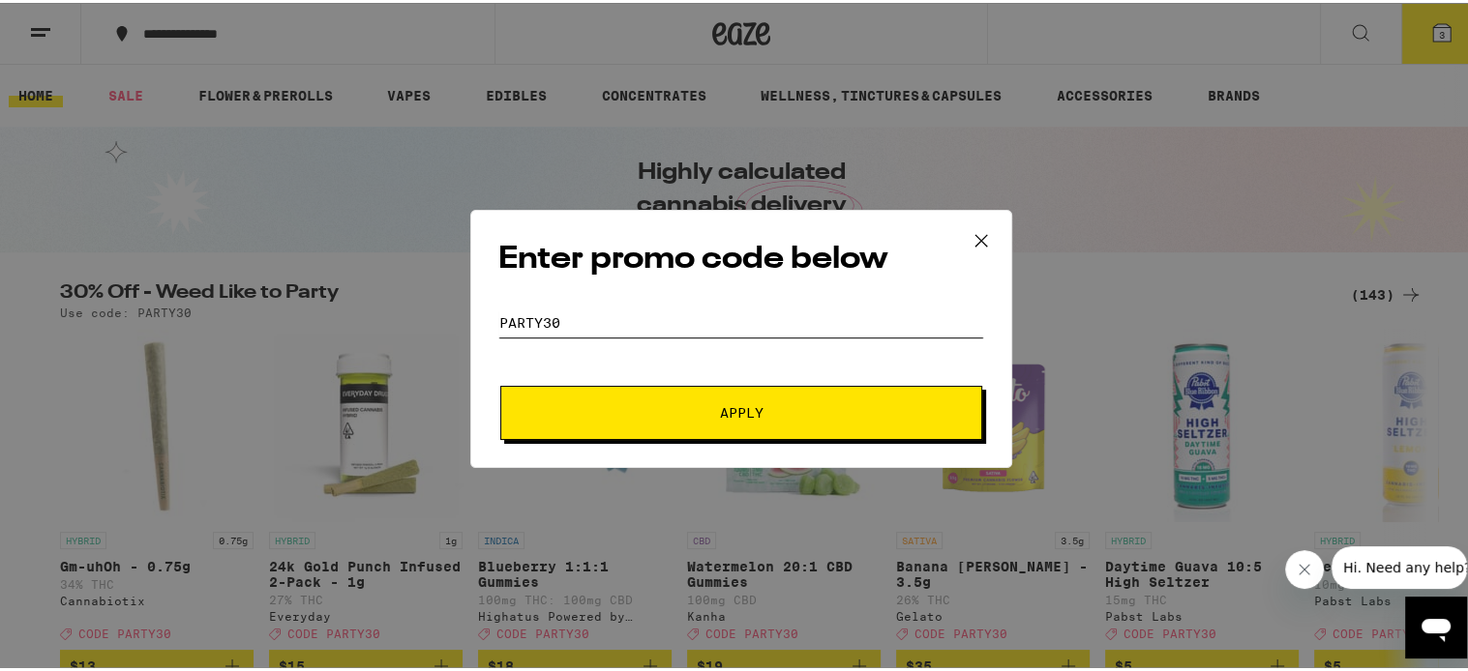
type input "party30"
click at [677, 399] on button "Apply" at bounding box center [741, 410] width 482 height 54
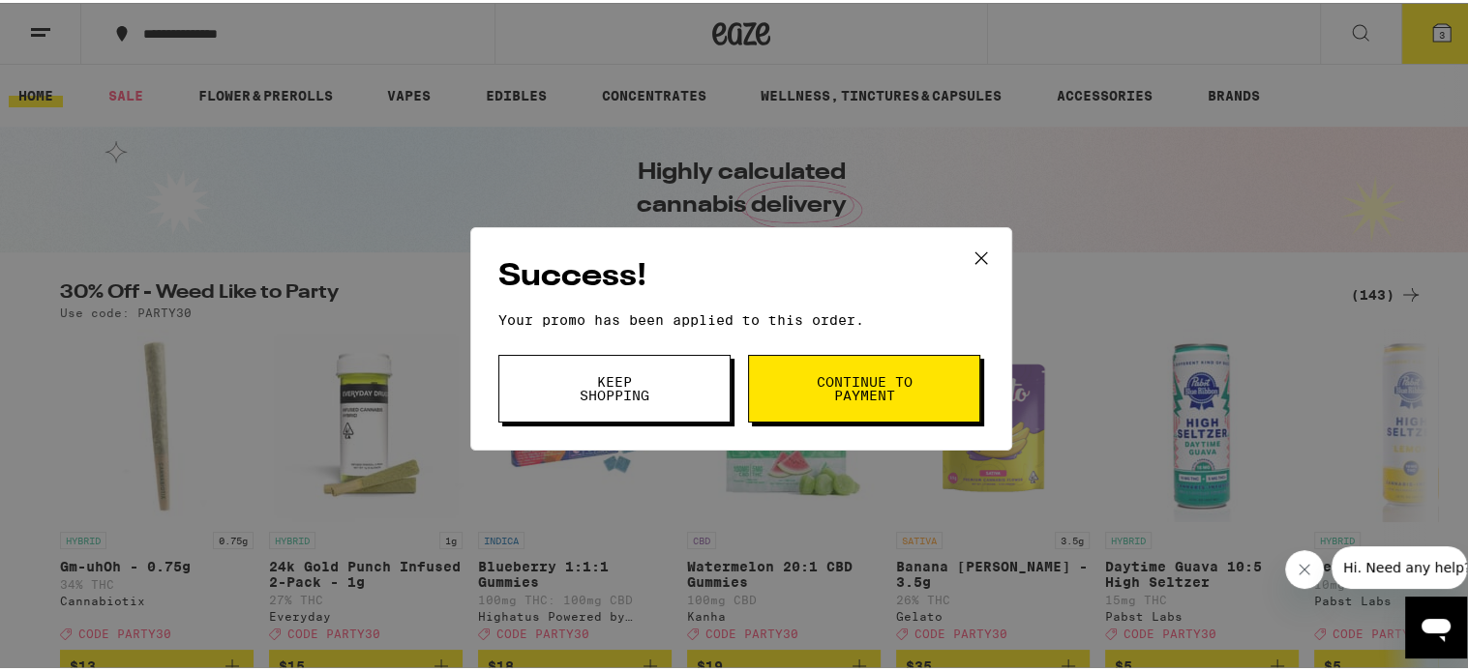
click at [837, 379] on span "Continue to payment" at bounding box center [864, 385] width 99 height 27
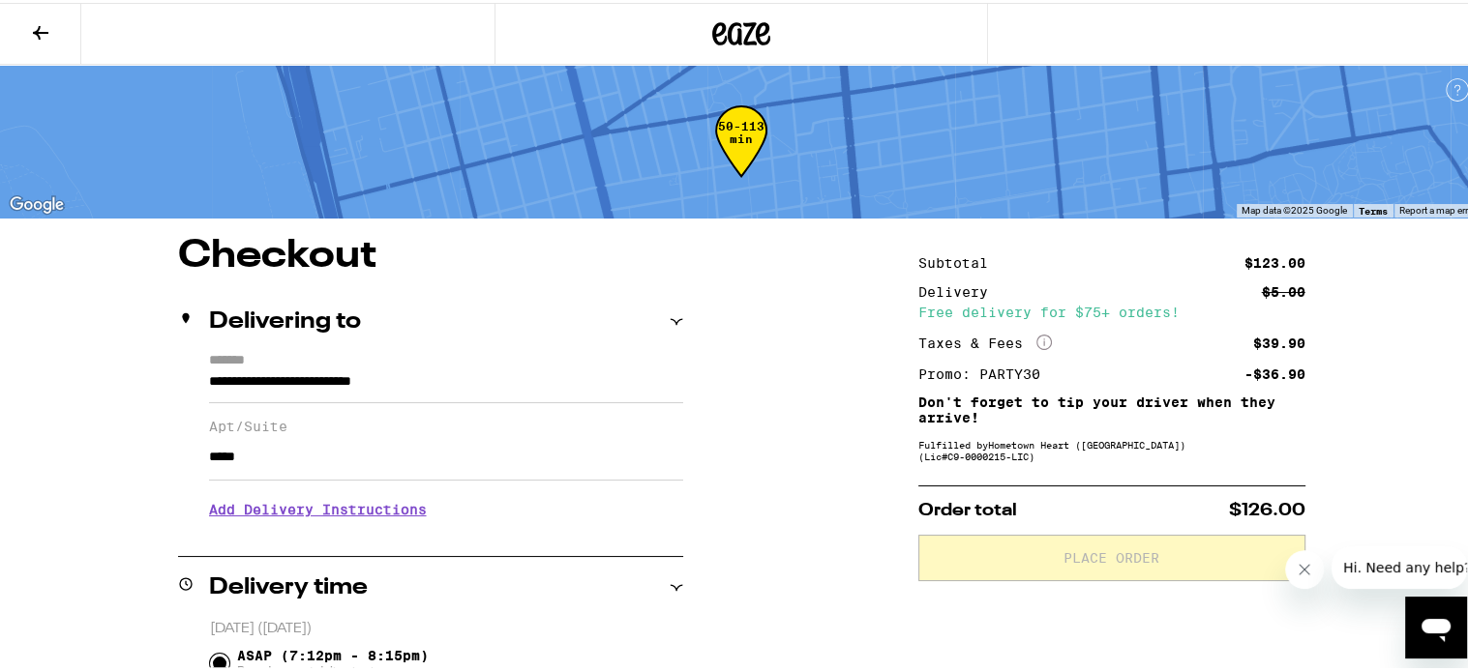
click at [33, 23] on icon at bounding box center [40, 29] width 23 height 23
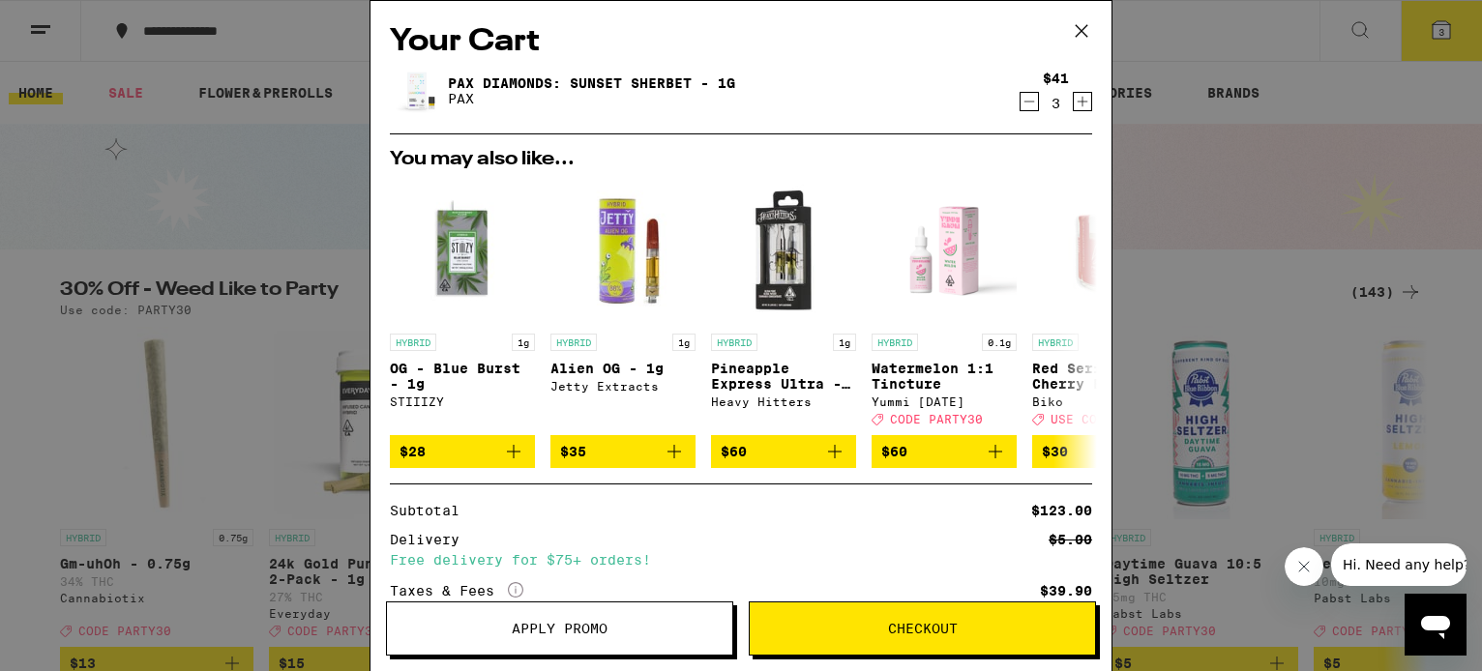
click at [1024, 105] on button "Decrement" at bounding box center [1029, 101] width 19 height 19
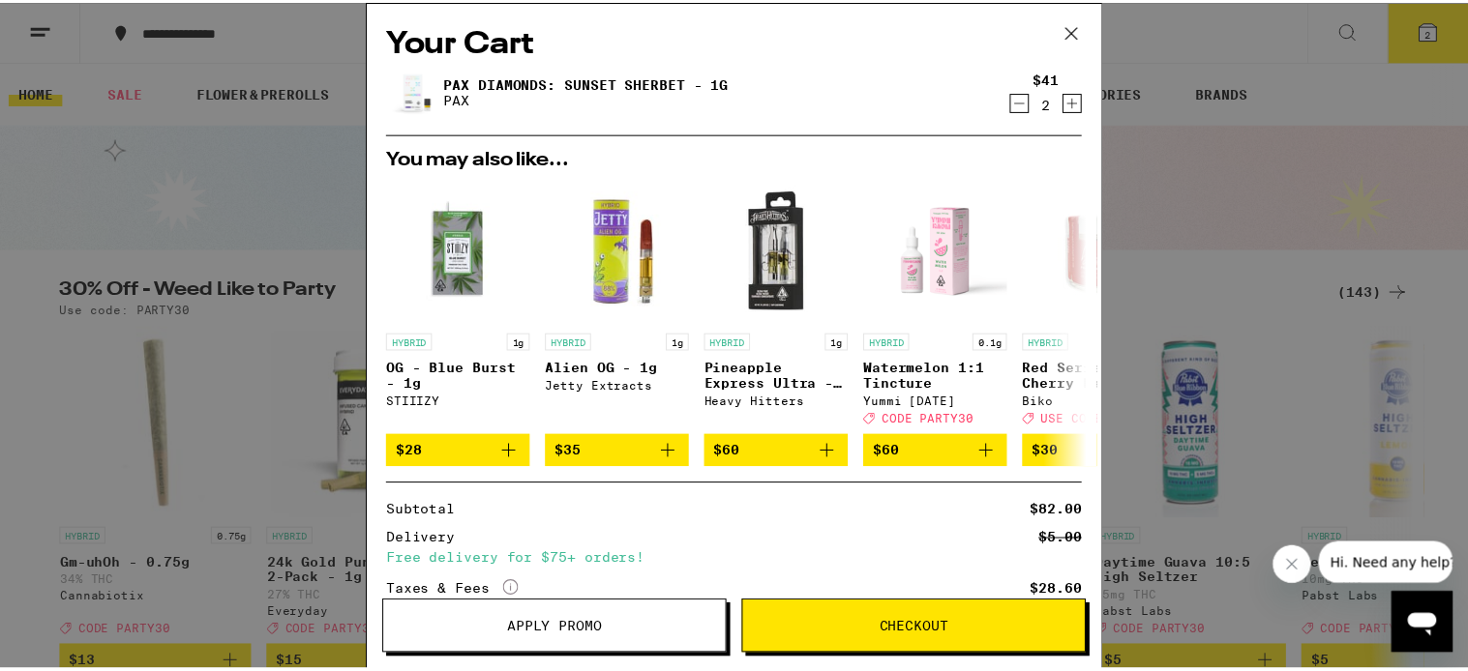
scroll to position [178, 0]
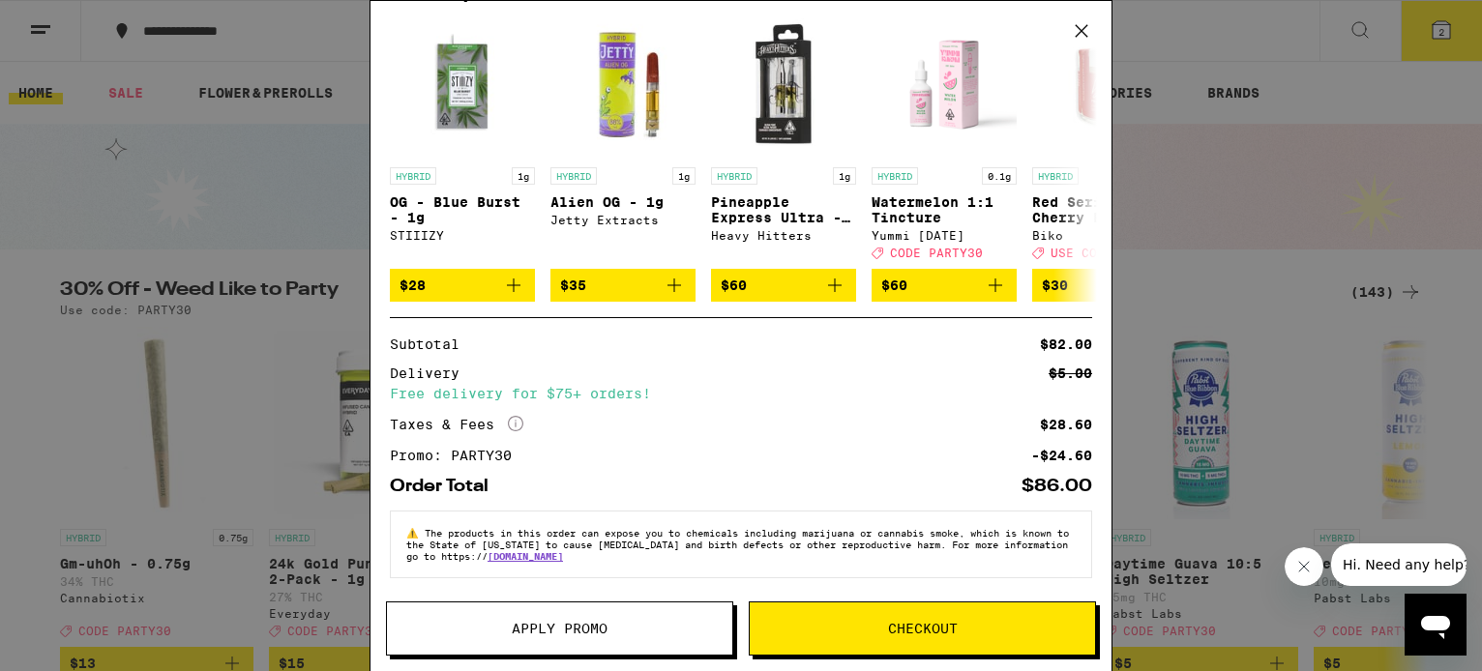
click at [925, 633] on span "Checkout" at bounding box center [923, 629] width 70 height 14
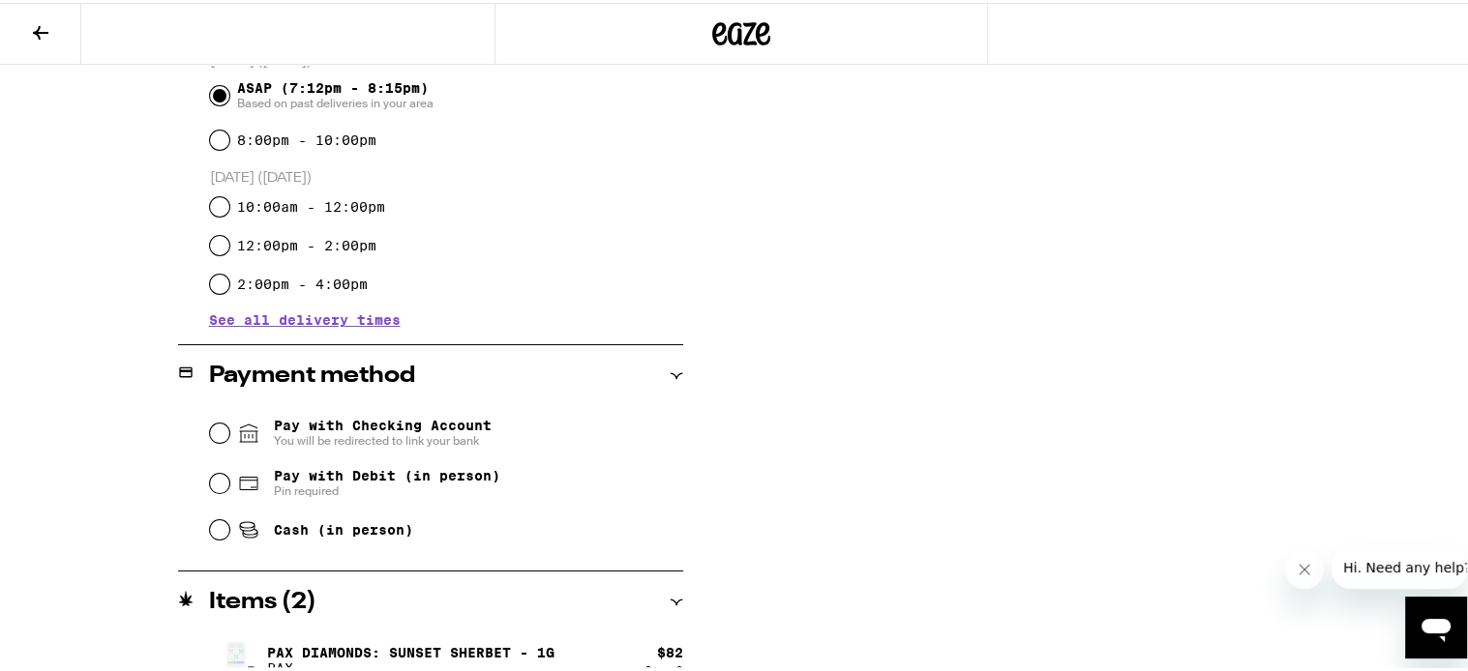
scroll to position [597, 0]
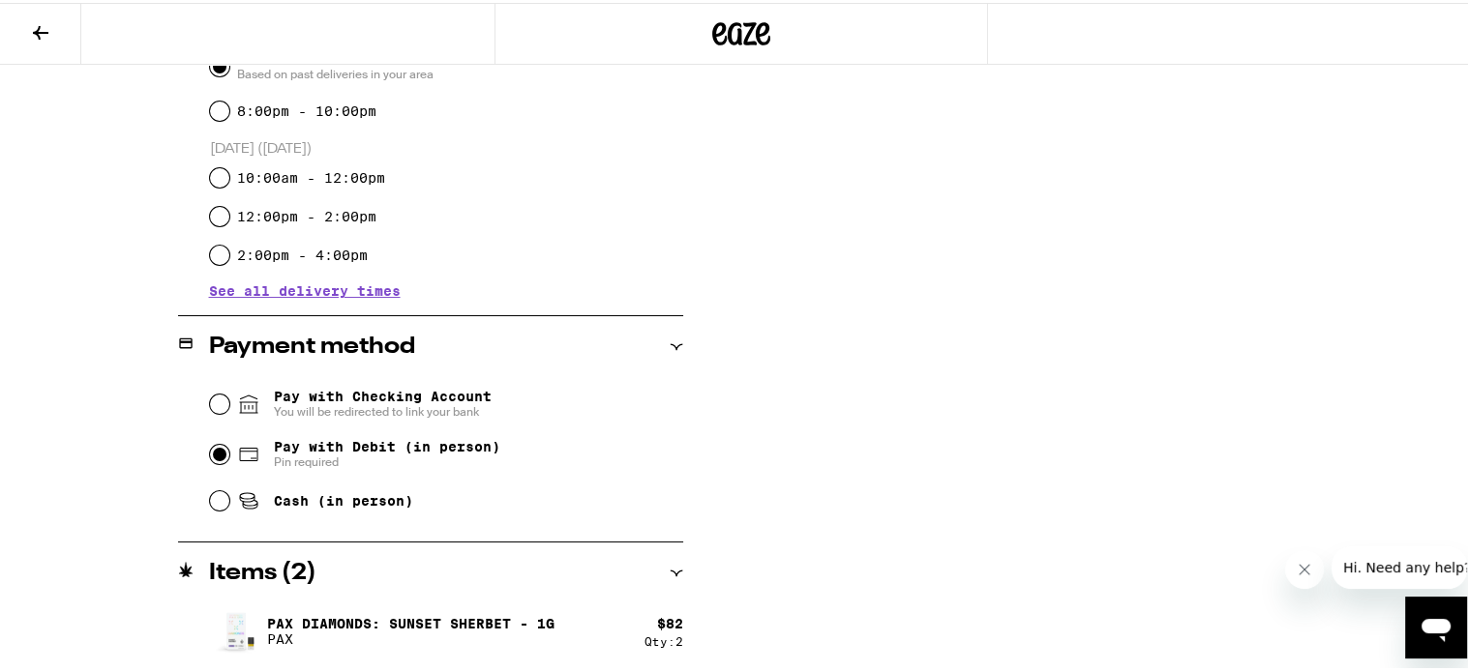
click at [211, 456] on input "Pay with Debit (in person) Pin required" at bounding box center [219, 451] width 19 height 19
radio input "true"
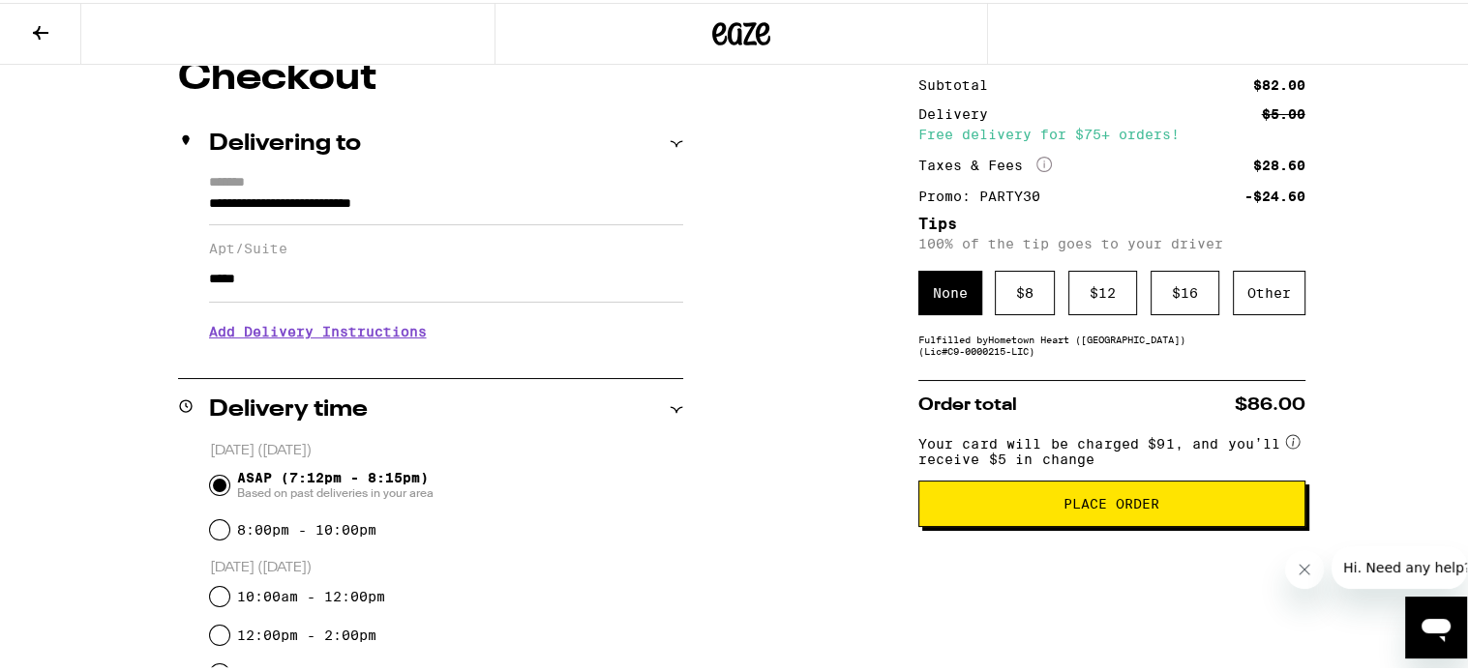
scroll to position [180, 0]
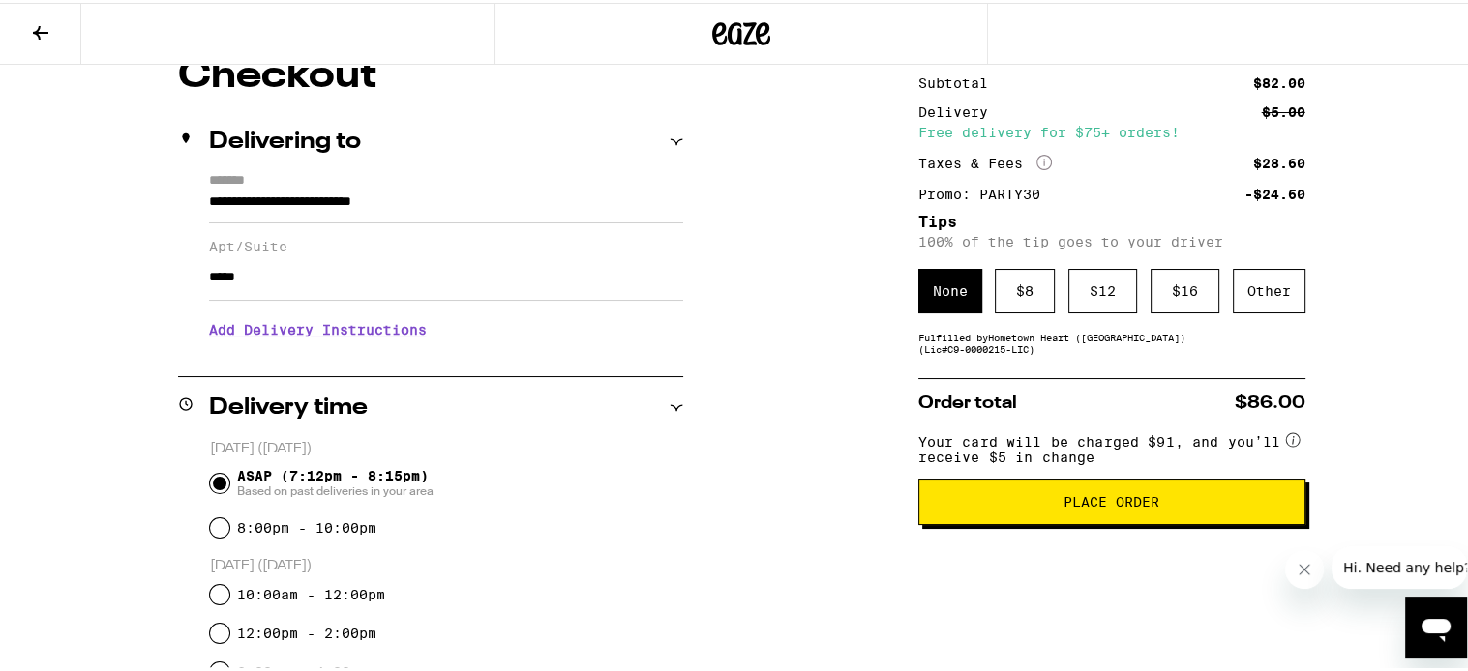
click at [1087, 504] on span "Place Order" at bounding box center [1111, 499] width 96 height 14
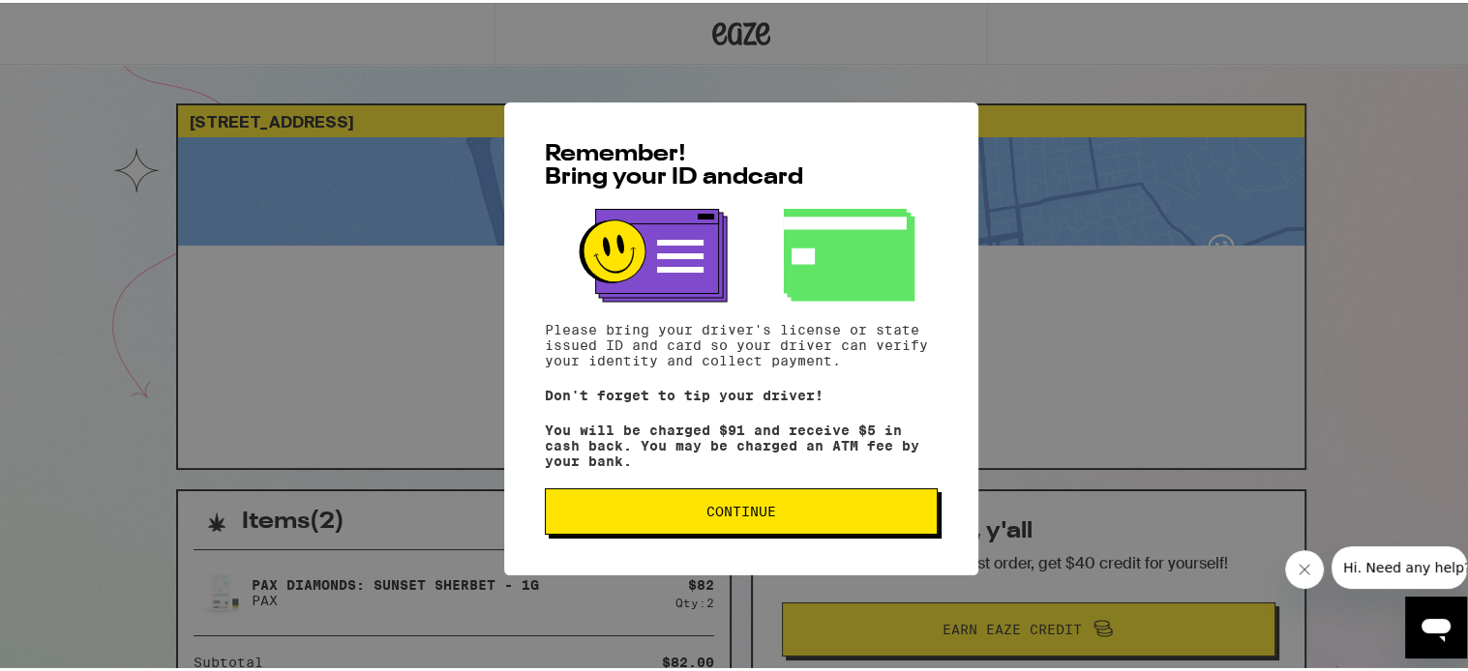
click at [921, 496] on button "Continue" at bounding box center [741, 509] width 393 height 46
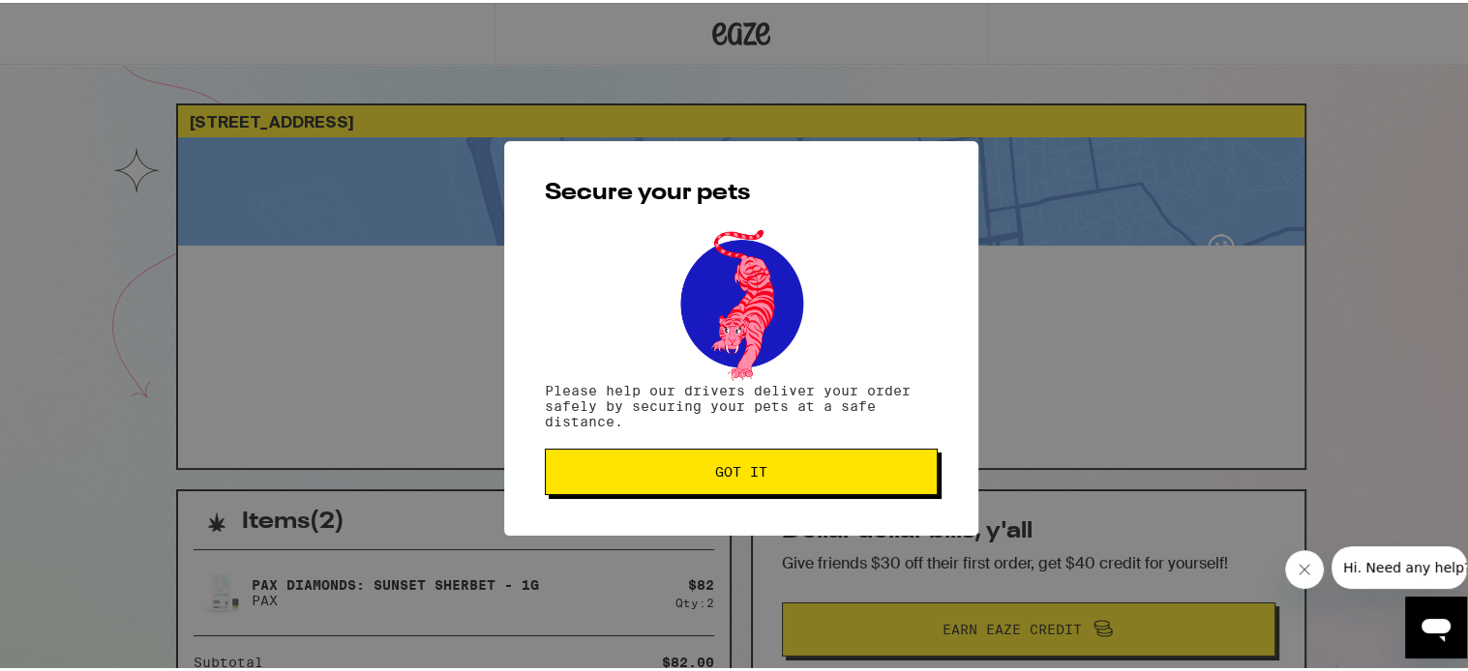
click at [886, 475] on span "Got it" at bounding box center [741, 469] width 360 height 14
